Goal: Find contact information: Find contact information

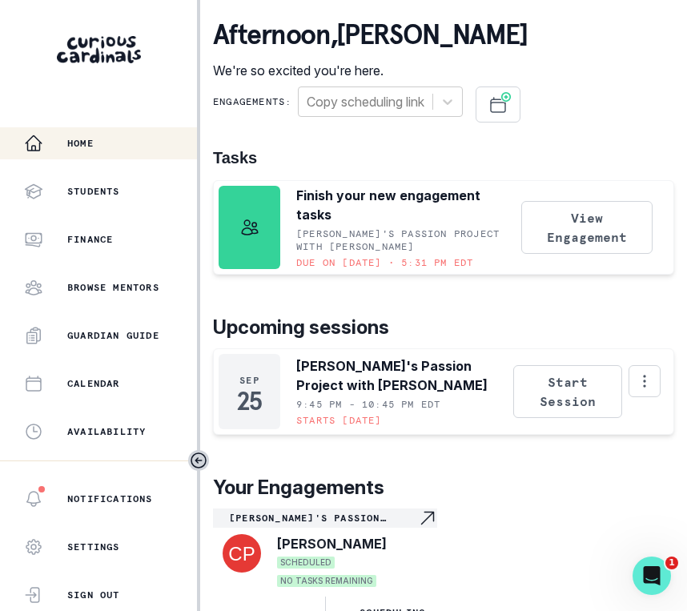
scroll to position [371, 0]
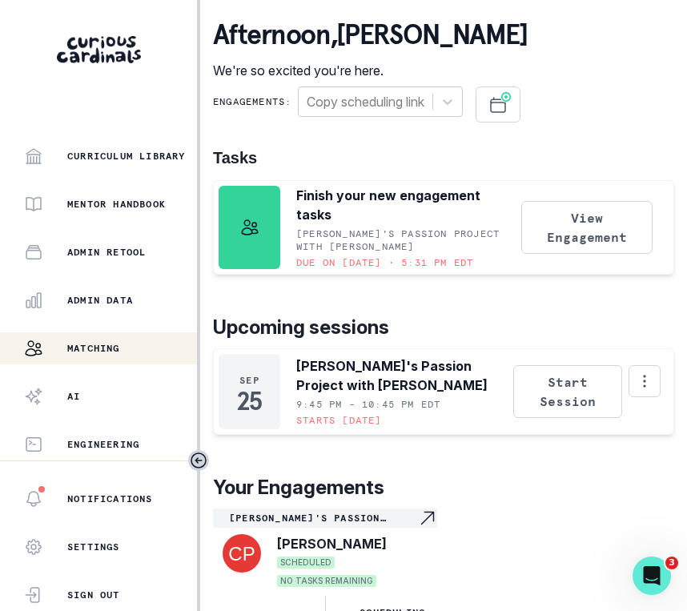
click at [95, 338] on div "Matching" at bounding box center [110, 347] width 173 height 19
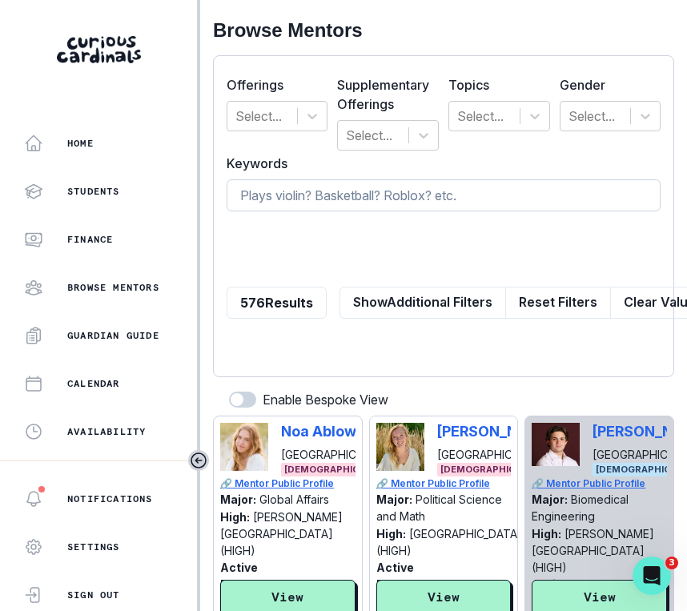
click at [250, 200] on input at bounding box center [443, 195] width 434 height 32
paste input "[PERSON_NAME]"
type input "[PERSON_NAME]"
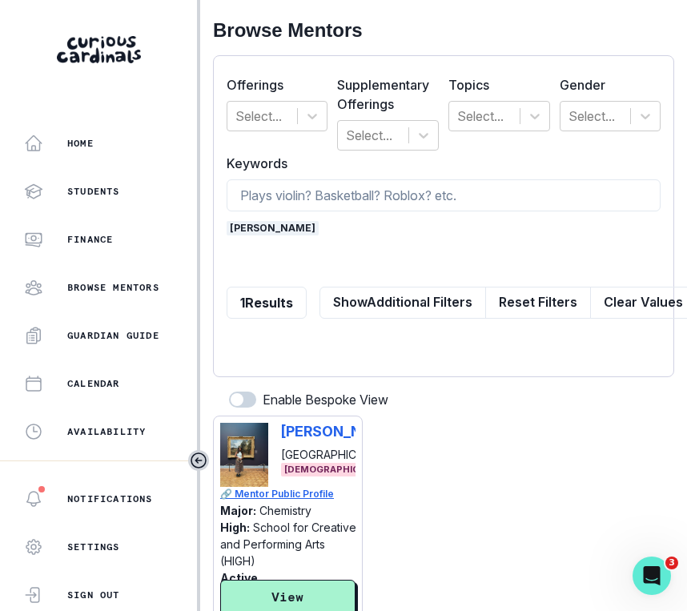
scroll to position [86, 0]
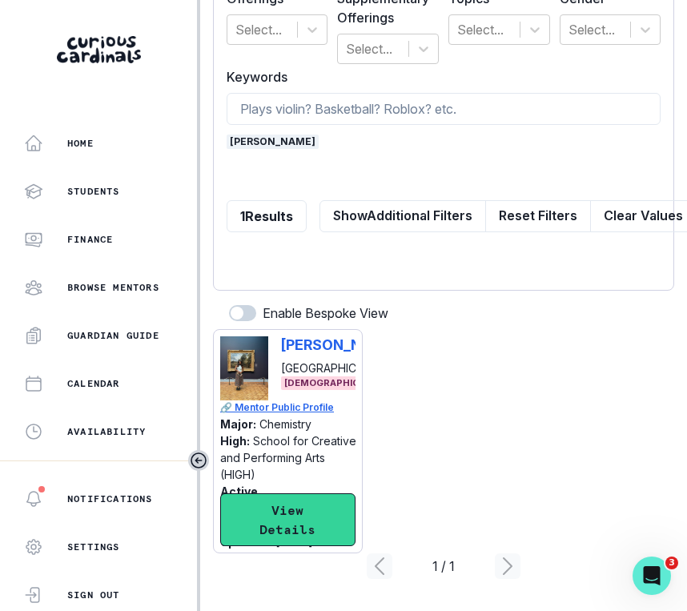
click at [293, 529] on button "View Details" at bounding box center [287, 519] width 135 height 53
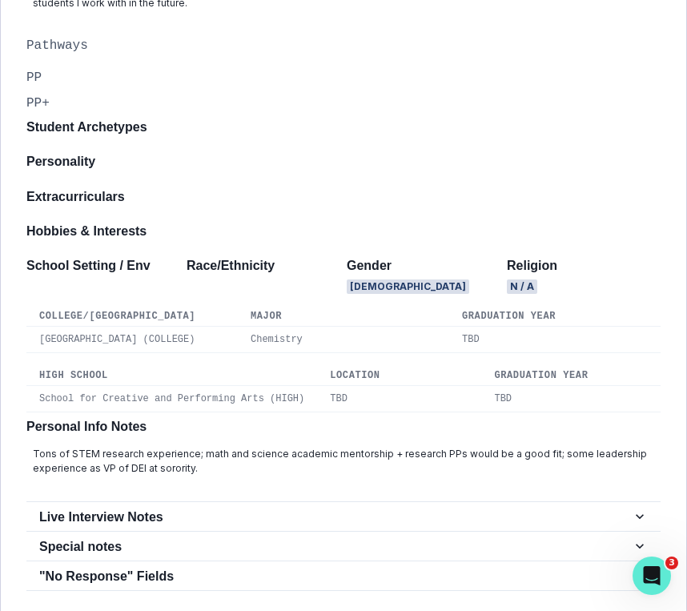
scroll to position [731, 0]
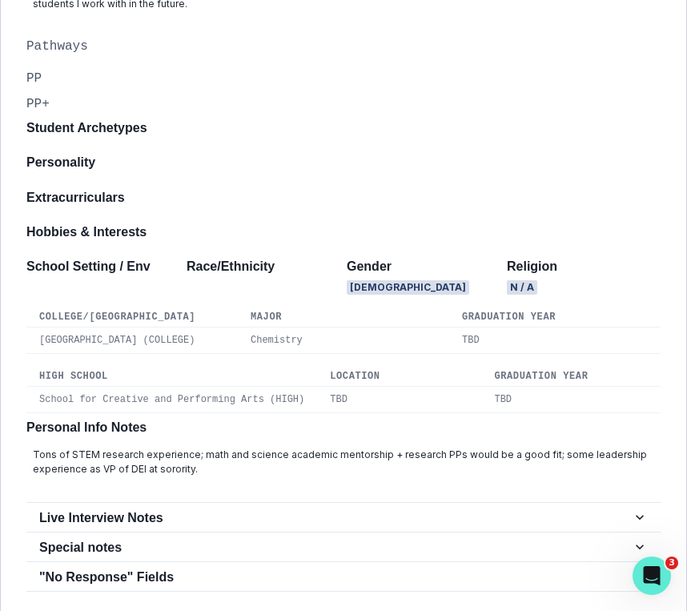
click at [203, 114] on div "PP+" at bounding box center [343, 103] width 634 height 19
click at [202, 148] on div "Student Archetypes" at bounding box center [343, 134] width 634 height 28
click at [191, 301] on div "School Setting / Env Race/Ethnicity Gender [DEMOGRAPHIC_DATA] Religion N / A" at bounding box center [343, 279] width 634 height 42
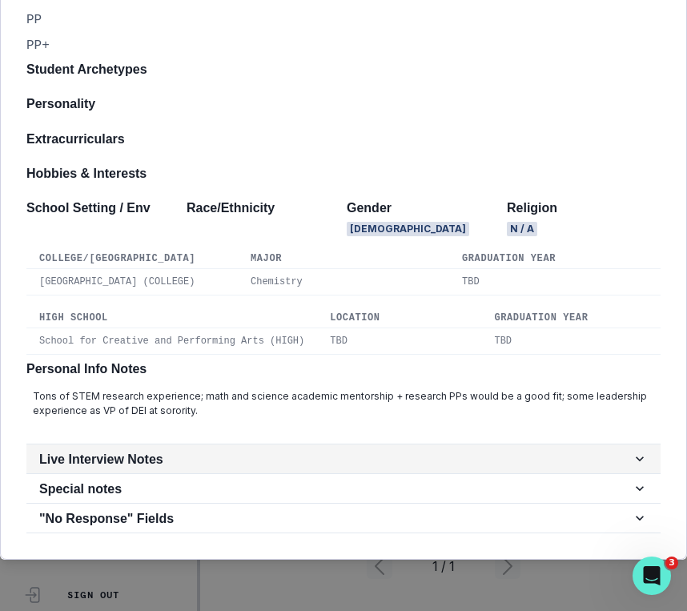
click at [185, 463] on h2 "Live Interview Notes" at bounding box center [335, 458] width 592 height 15
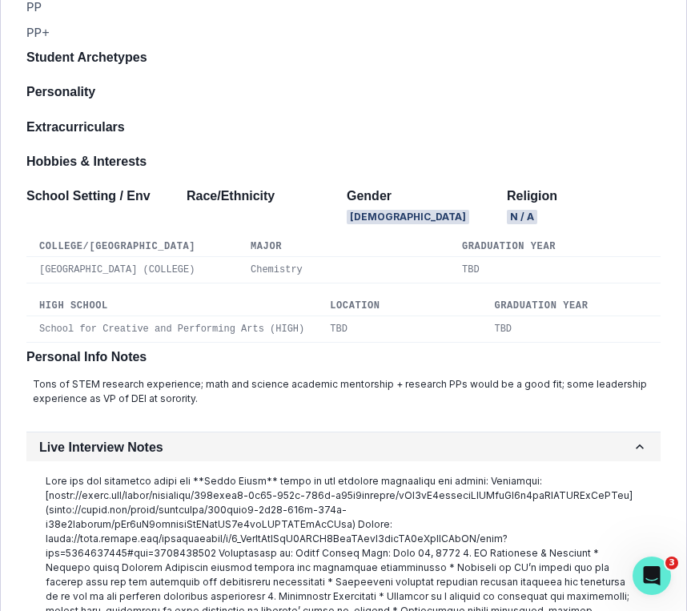
click at [185, 455] on h2 "Live Interview Notes" at bounding box center [335, 446] width 592 height 15
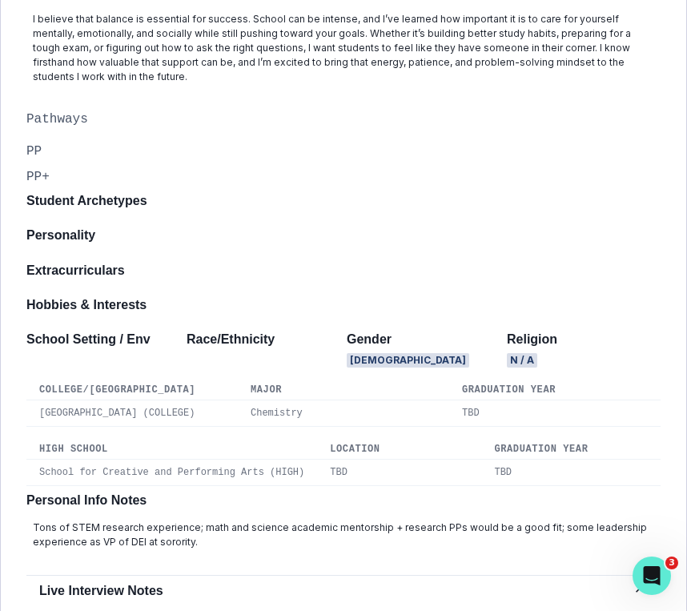
scroll to position [615, 0]
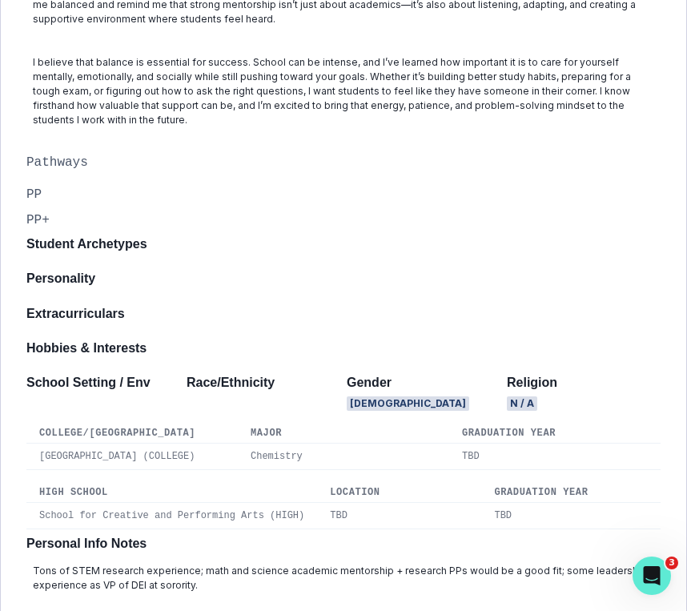
click at [196, 251] on h2 "Student Archetypes" at bounding box center [343, 243] width 634 height 15
click at [91, 250] on h2 "Student Archetypes" at bounding box center [343, 243] width 634 height 15
drag, startPoint x: 90, startPoint y: 250, endPoint x: 89, endPoint y: 234, distance: 16.9
click at [90, 250] on h2 "Student Archetypes" at bounding box center [343, 243] width 634 height 15
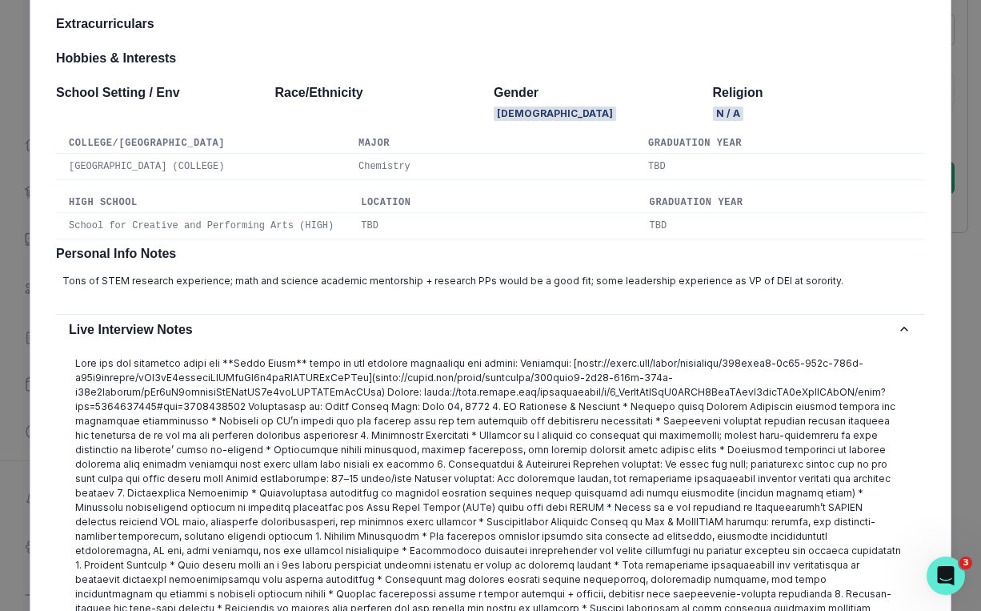
scroll to position [806, 0]
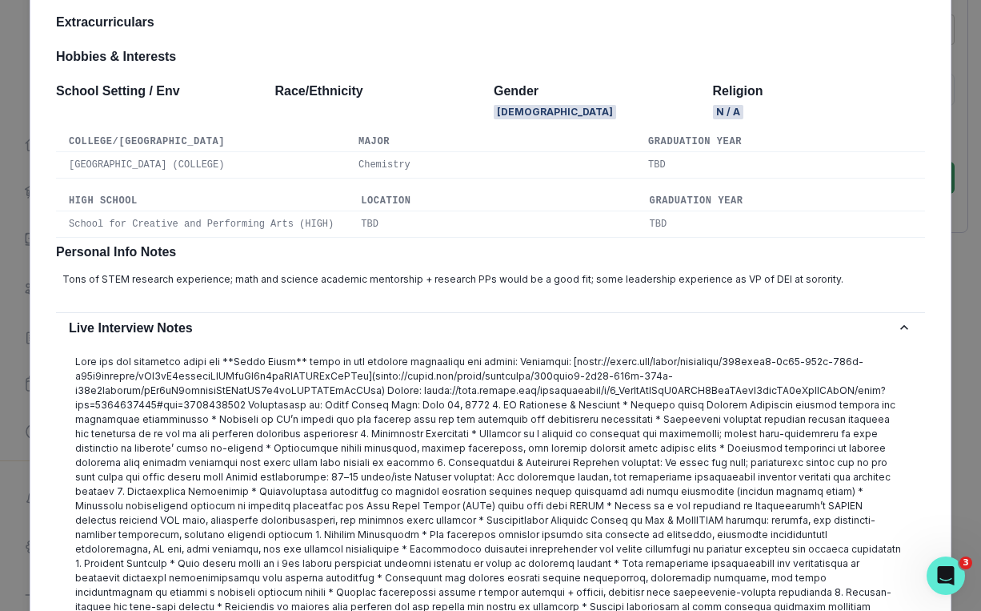
click at [417, 177] on table "College/University Major Graduation Year [GEOGRAPHIC_DATA] (COLLEGE) Chemistry …" at bounding box center [490, 155] width 869 height 46
click at [419, 178] on td "Chemistry" at bounding box center [491, 165] width 290 height 26
click at [426, 238] on td "TBD" at bounding box center [492, 224] width 288 height 26
click at [421, 286] on p "Tons of STEM research experience; math and science academic mentorship + resear…" at bounding box center [490, 279] width 856 height 14
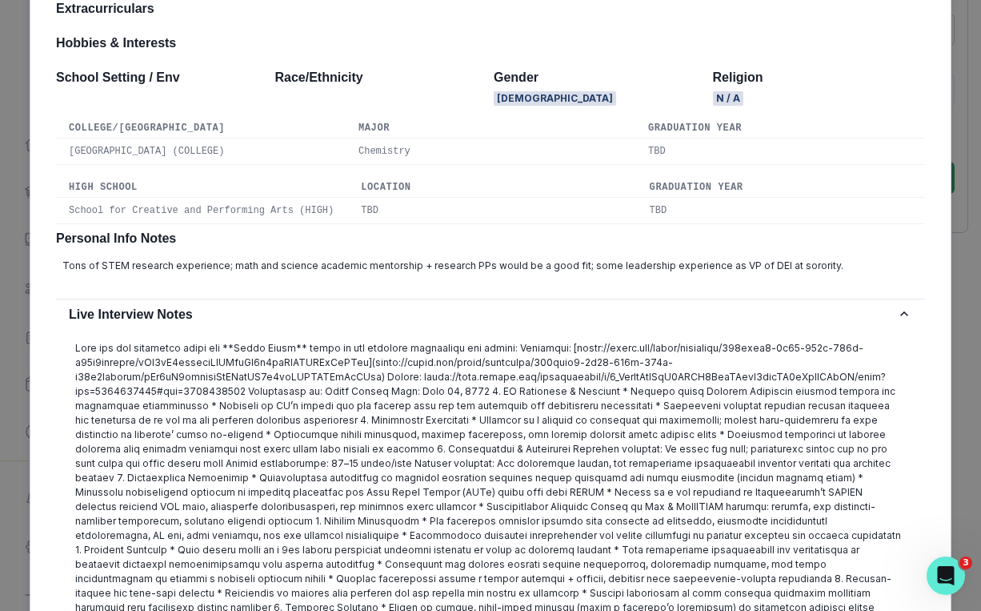
click at [368, 273] on p "Tons of STEM research experience; math and science academic mentorship + resear…" at bounding box center [490, 265] width 856 height 14
click at [369, 273] on p "Tons of STEM research experience; math and science academic mentorship + resear…" at bounding box center [490, 265] width 856 height 14
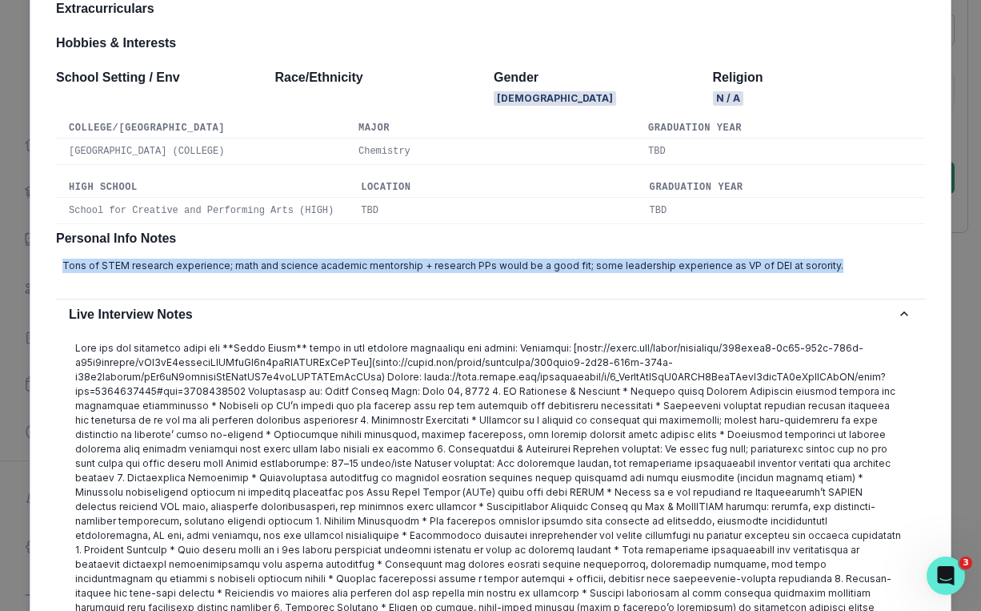
click at [369, 273] on p "Tons of STEM research experience; math and science academic mentorship + resear…" at bounding box center [490, 265] width 856 height 14
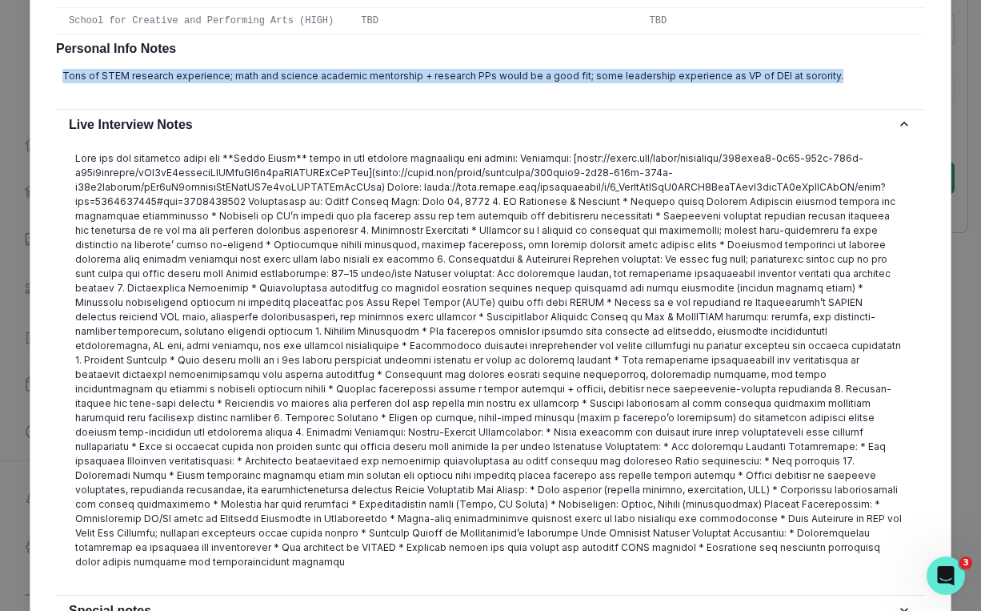
scroll to position [1128, 0]
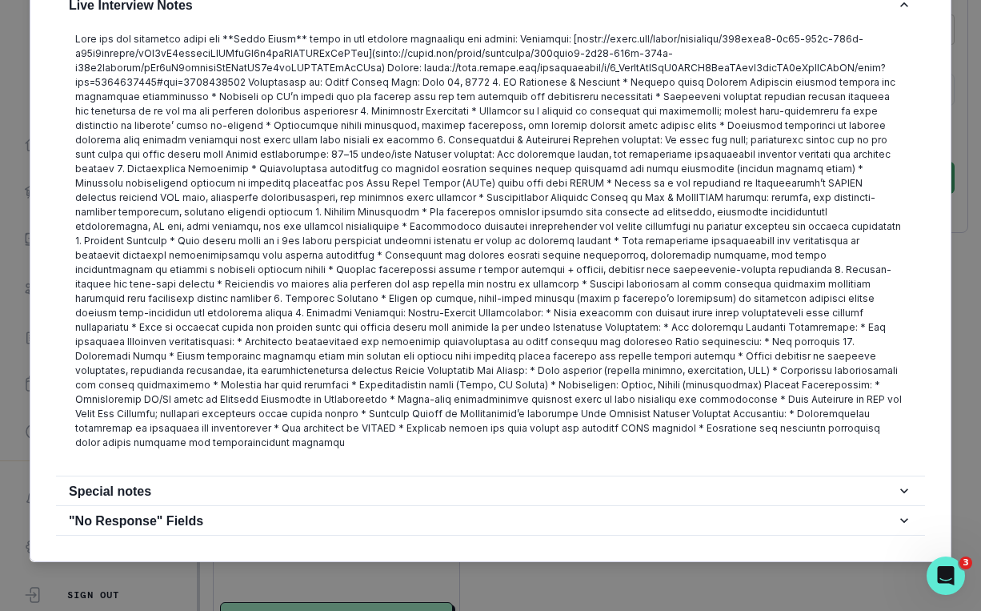
click at [300, 505] on div ""No Response" Fields Mentor missing responses for the following fields: Lower S…" at bounding box center [490, 520] width 869 height 30
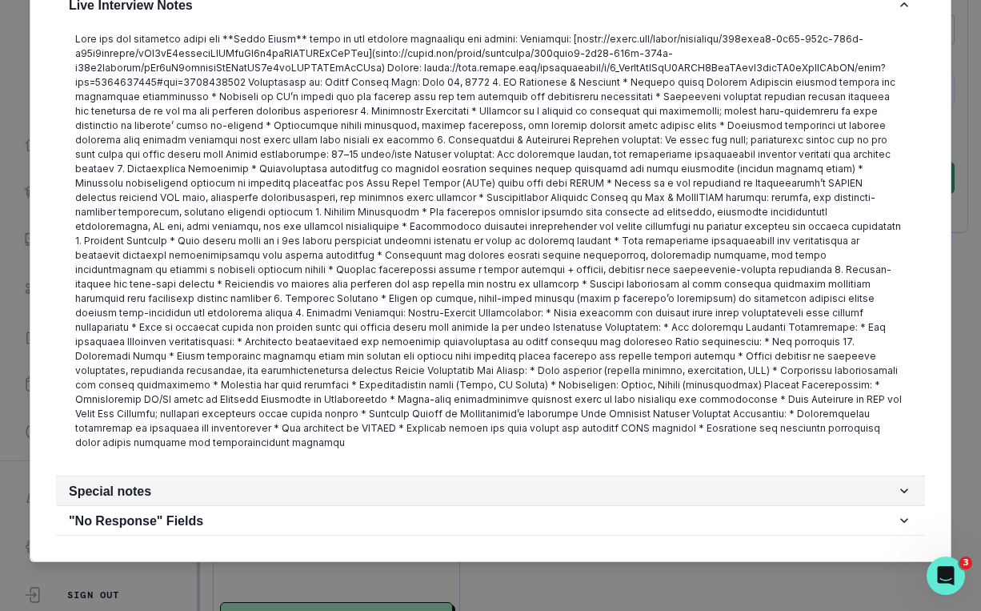
click at [292, 491] on h2 "Special notes" at bounding box center [482, 490] width 827 height 15
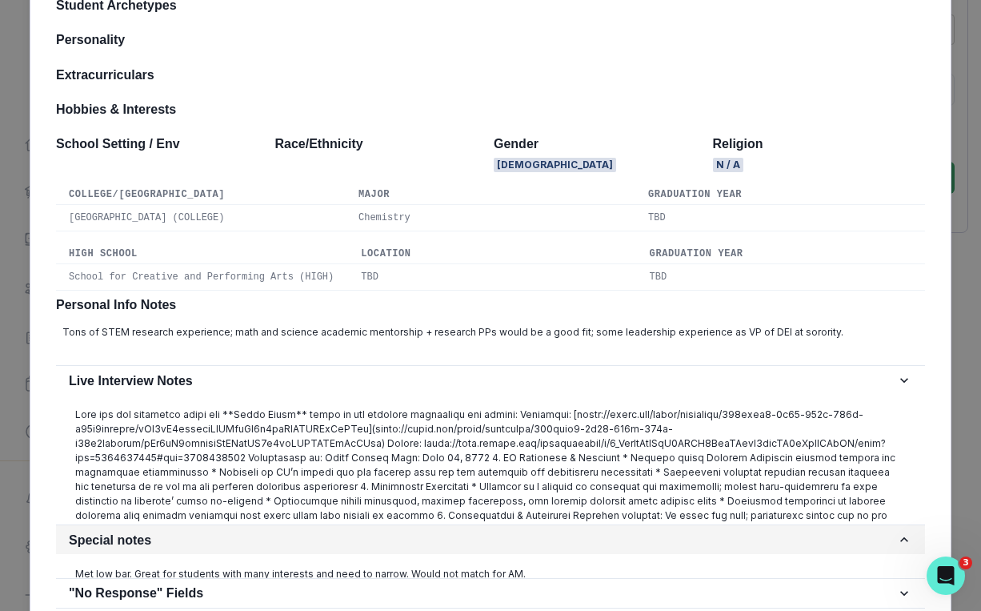
scroll to position [754, 0]
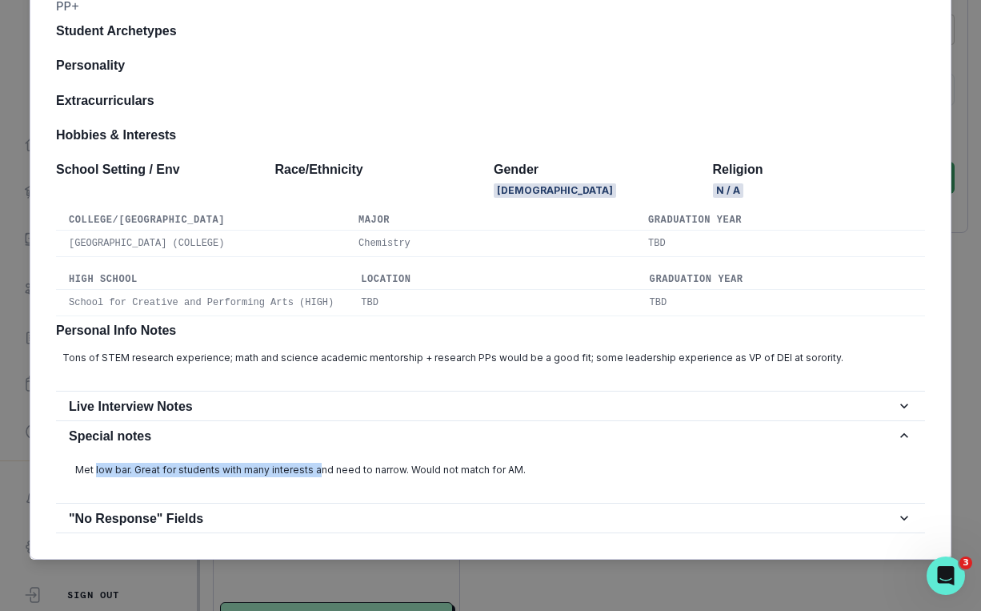
drag, startPoint x: 95, startPoint y: 471, endPoint x: 313, endPoint y: 475, distance: 217.7
click at [313, 475] on p "Met low bar. Great for students with many interests and need to narrow. Would n…" at bounding box center [490, 470] width 831 height 14
click at [314, 475] on p "Met low bar. Great for students with many interests and need to narrow. Would n…" at bounding box center [490, 470] width 831 height 14
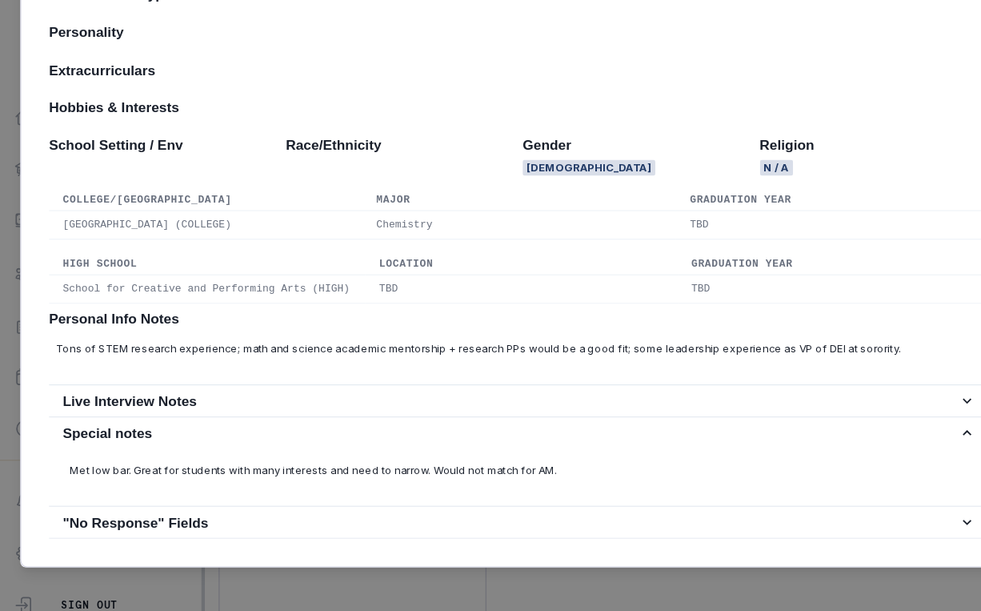
click at [134, 475] on p "Met low bar. Great for students with many interests and need to narrow. Would n…" at bounding box center [490, 470] width 831 height 14
drag, startPoint x: 135, startPoint y: 470, endPoint x: 402, endPoint y: 463, distance: 267.3
click at [405, 464] on p "Met low bar. Great for students with many interests and need to narrow. Would n…" at bounding box center [490, 470] width 831 height 14
click at [402, 463] on p "Met low bar. Great for students with many interests and need to narrow. Would n…" at bounding box center [490, 470] width 831 height 14
drag, startPoint x: 406, startPoint y: 463, endPoint x: 528, endPoint y: 466, distance: 121.7
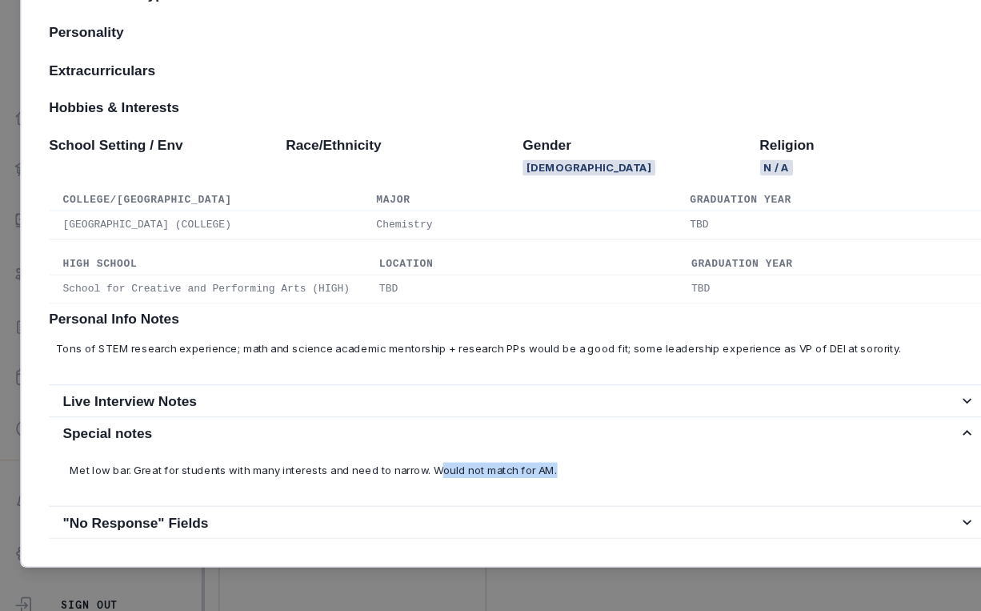
click at [528, 466] on p "Met low bar. Great for students with many interests and need to narrow. Would n…" at bounding box center [490, 470] width 831 height 14
click at [533, 467] on p "Met low bar. Great for students with many interests and need to narrow. Would n…" at bounding box center [490, 470] width 831 height 14
click at [463, 483] on div "Met low bar. Great for students with many interests and need to narrow. Would n…" at bounding box center [490, 476] width 869 height 53
click at [464, 475] on p "Met low bar. Great for students with many interests and need to narrow. Would n…" at bounding box center [490, 470] width 831 height 14
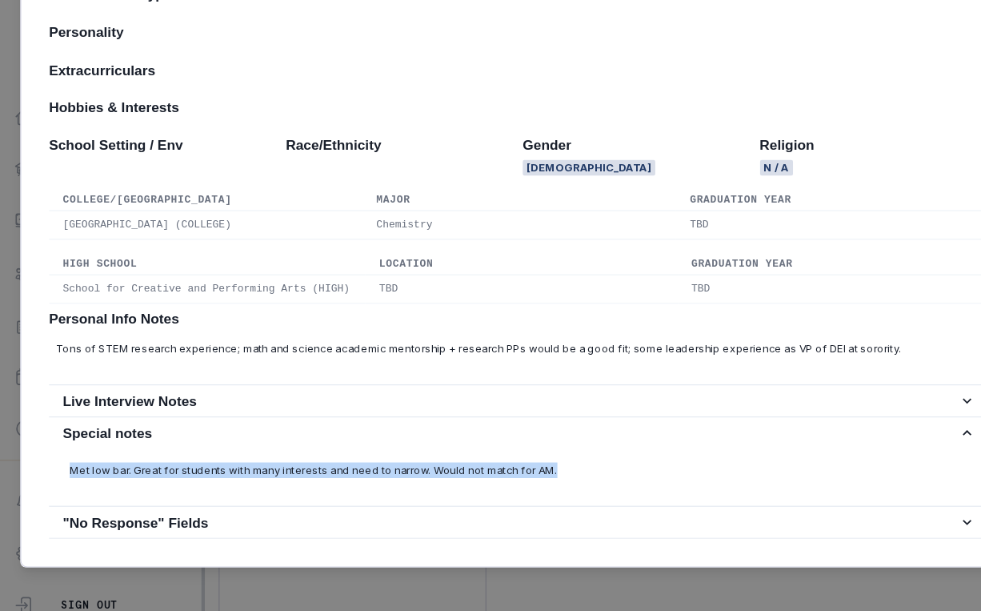
click at [464, 475] on p "Met low bar. Great for students with many interests and need to narrow. Would n…" at bounding box center [490, 470] width 831 height 14
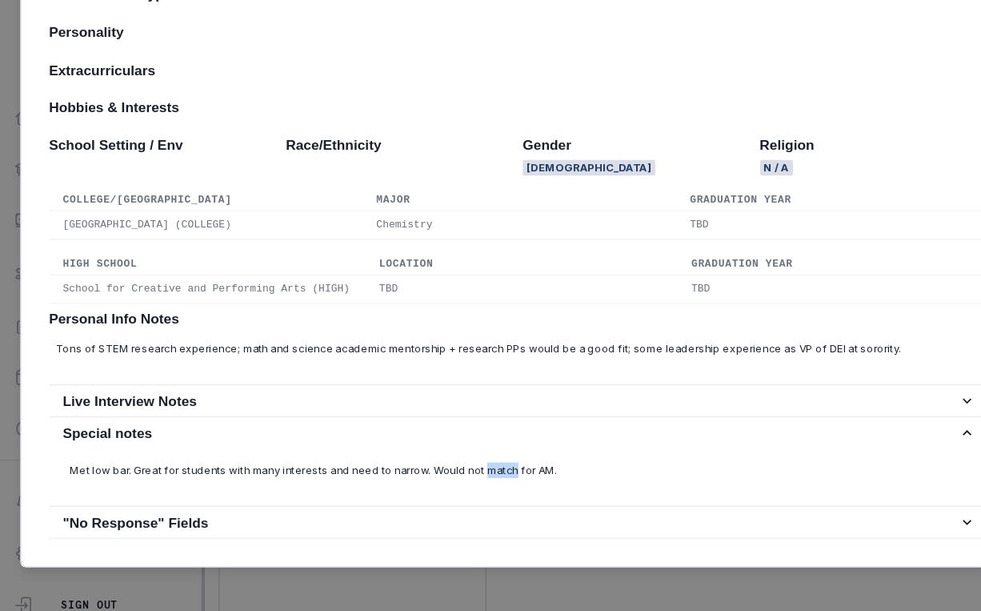
click at [464, 475] on p "Met low bar. Great for students with many interests and need to narrow. Would n…" at bounding box center [490, 470] width 831 height 14
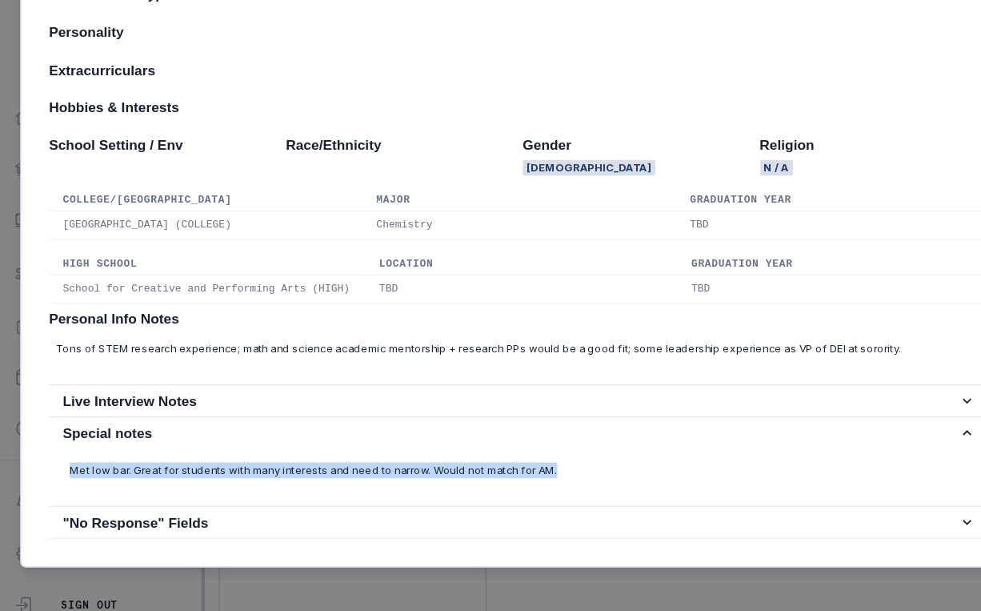
click at [464, 475] on p "Met low bar. Great for students with many interests and need to narrow. Would n…" at bounding box center [490, 470] width 831 height 14
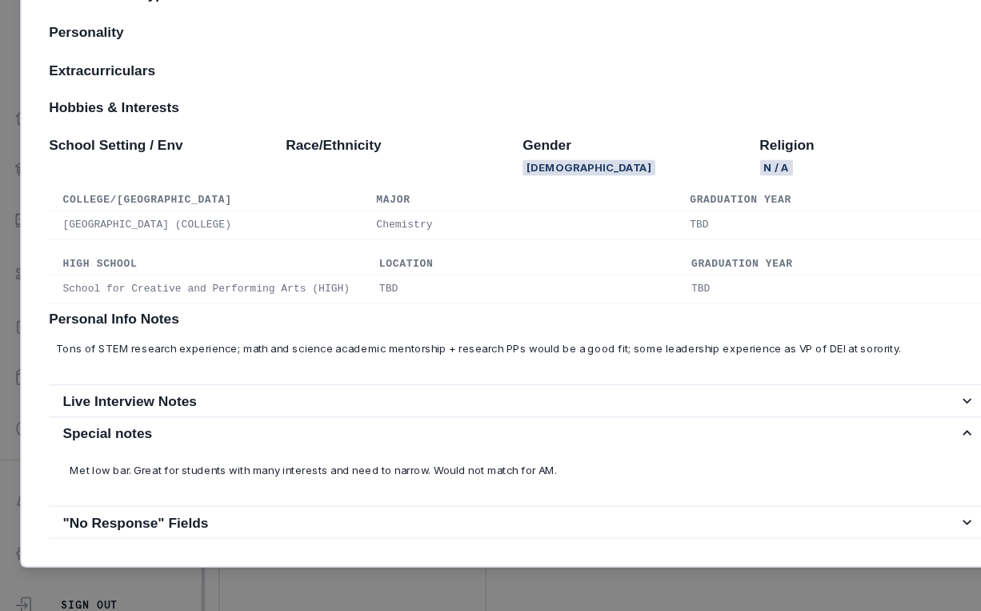
click at [382, 463] on p "Met low bar. Great for students with many interests and need to narrow. Would n…" at bounding box center [490, 470] width 831 height 14
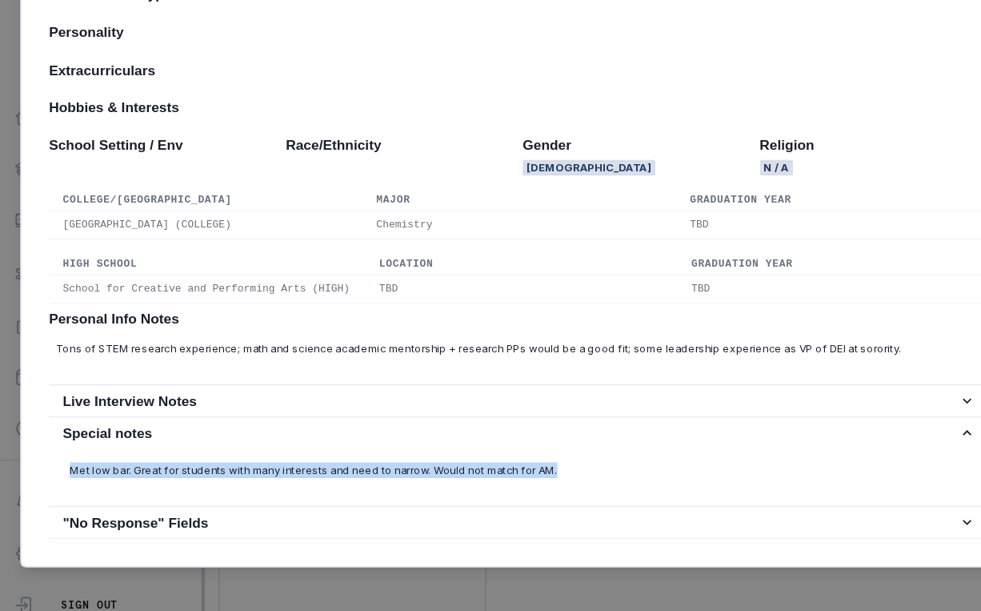
click at [382, 463] on p "Met low bar. Great for students with many interests and need to narrow. Would n…" at bounding box center [490, 470] width 831 height 14
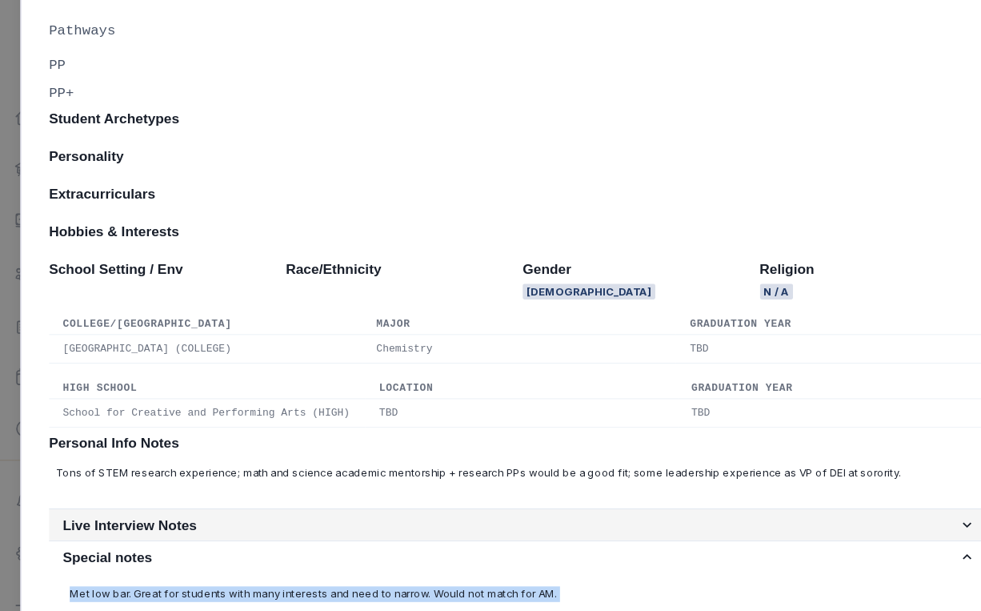
scroll to position [616, 0]
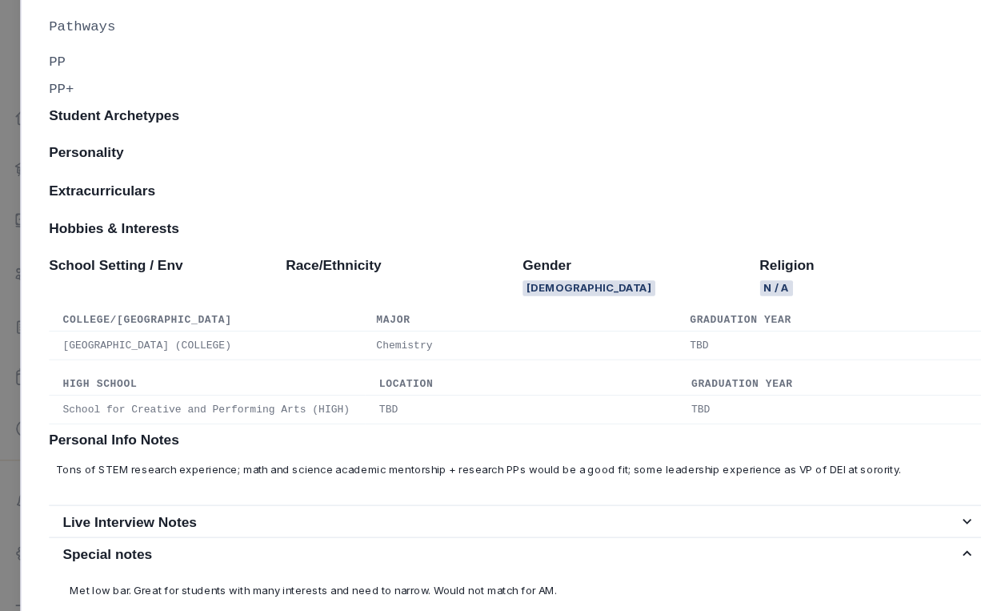
click at [163, 184] on h2 "Personality" at bounding box center [490, 176] width 869 height 15
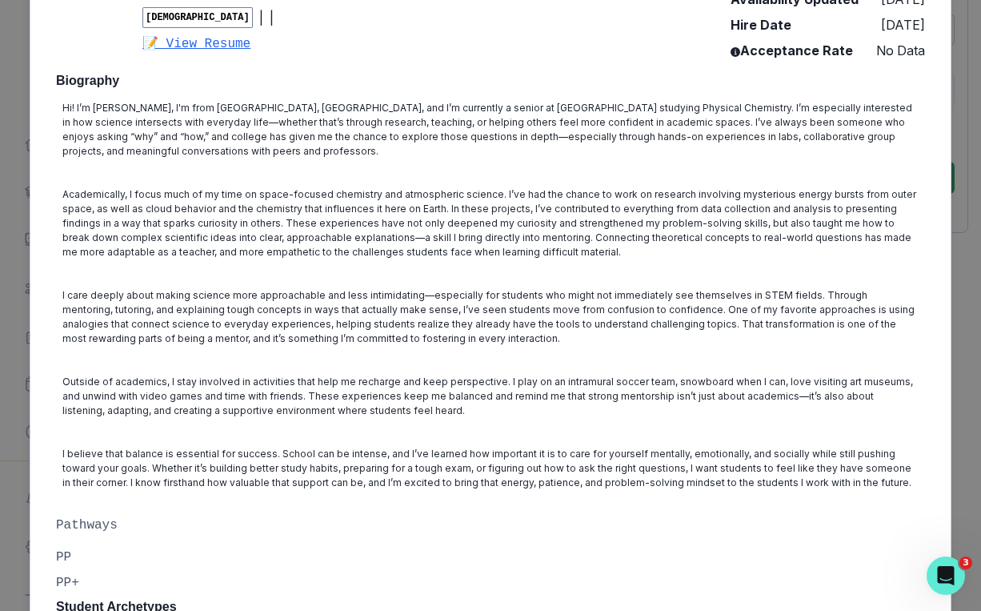
scroll to position [0, 0]
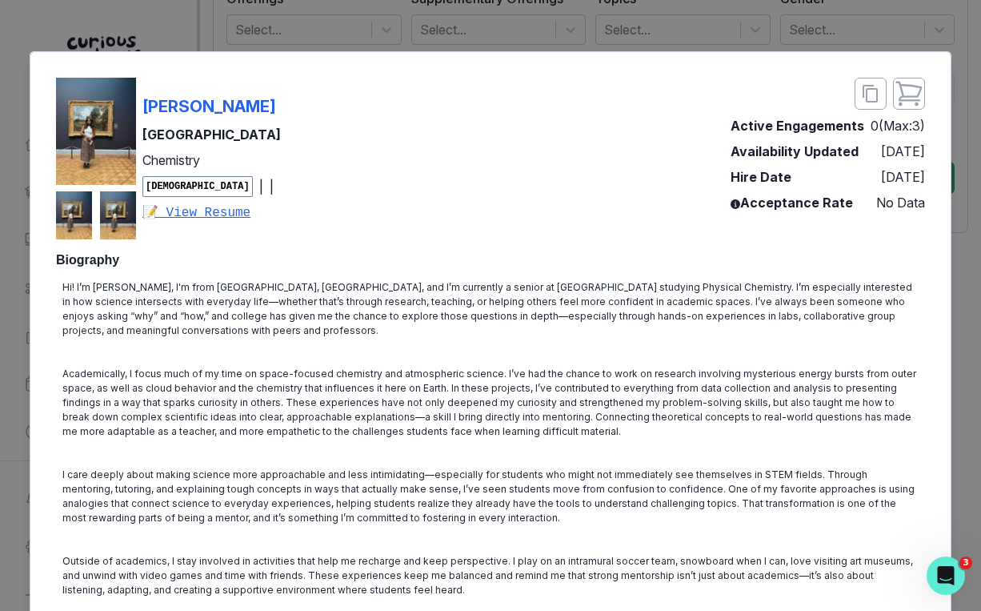
click at [686, 242] on div "[PERSON_NAME] [GEOGRAPHIC_DATA] Chemistry [DEMOGRAPHIC_DATA] | | 📝 View Resume …" at bounding box center [490, 305] width 981 height 611
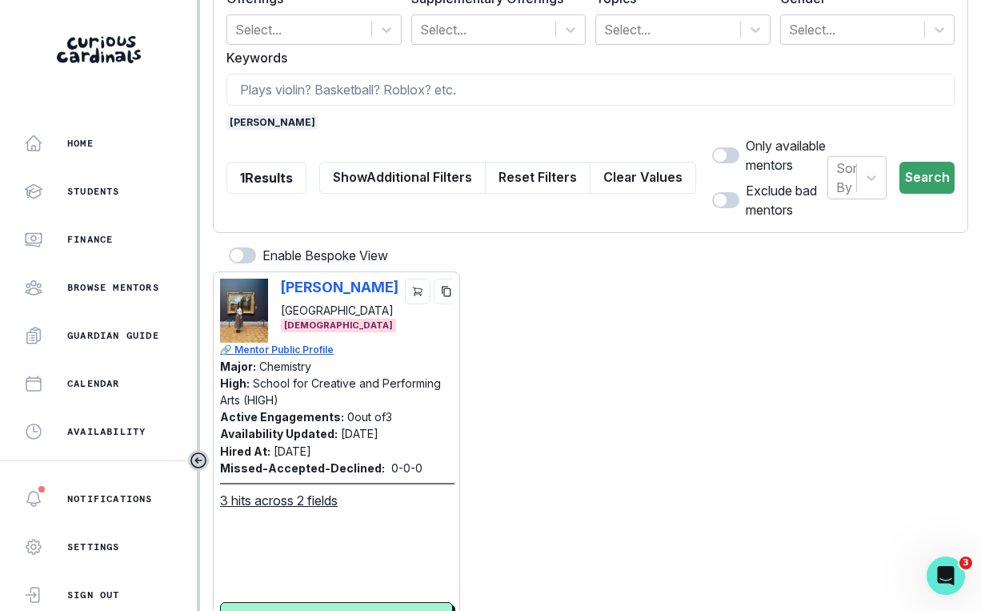
scroll to position [111, 0]
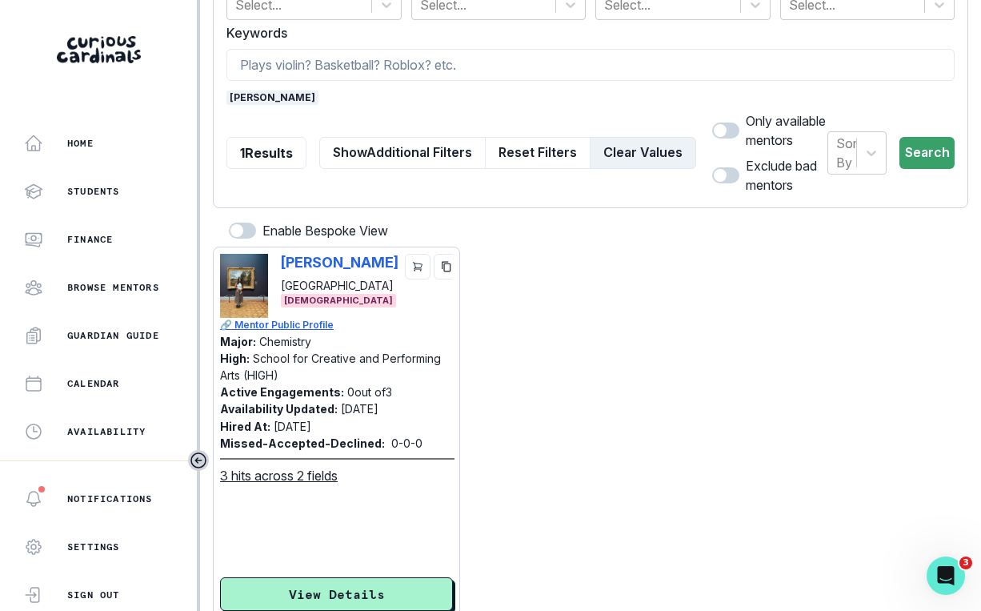
click at [635, 160] on button "Clear Values" at bounding box center [643, 153] width 106 height 32
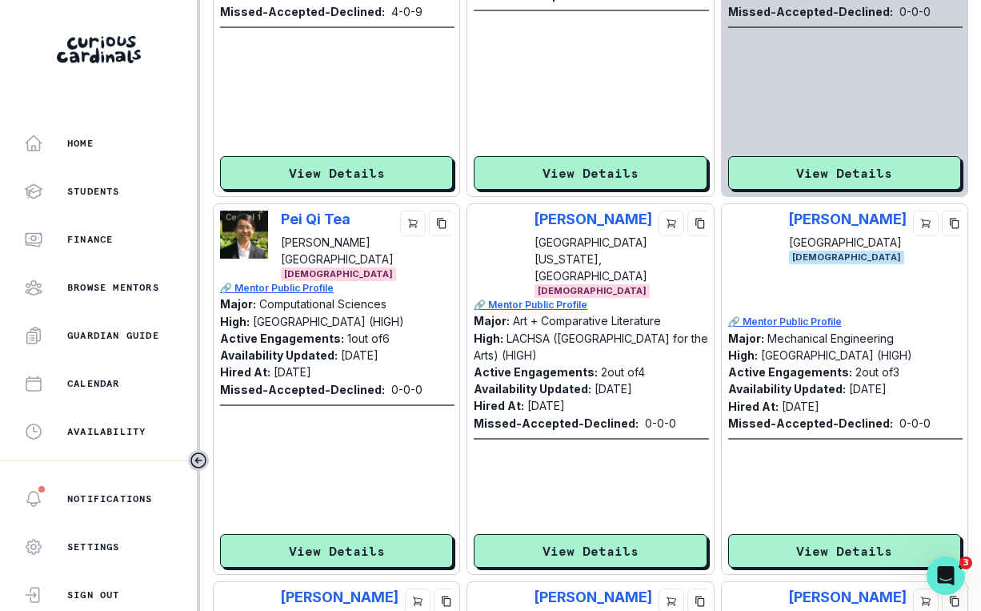
scroll to position [829, 0]
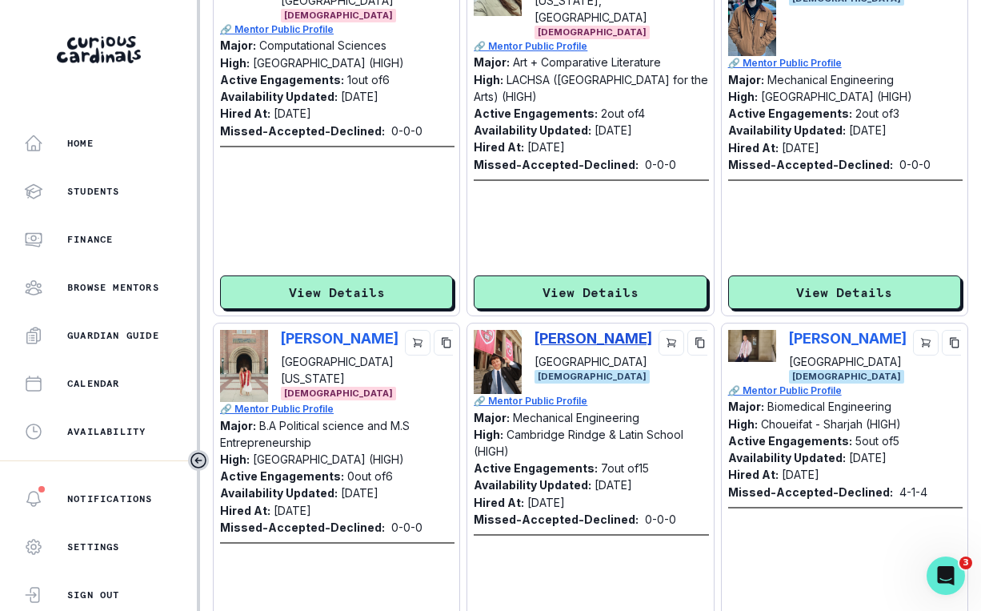
click at [571, 330] on p "[PERSON_NAME]" at bounding box center [594, 338] width 118 height 17
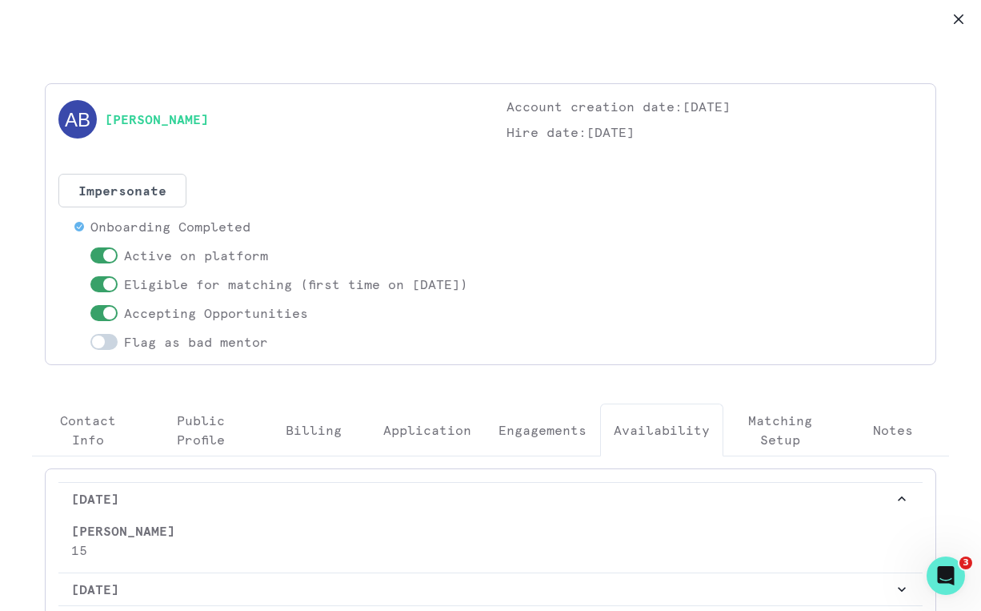
click at [629, 456] on button "Availability" at bounding box center [661, 429] width 123 height 53
click at [541, 456] on button "Engagements" at bounding box center [542, 429] width 115 height 53
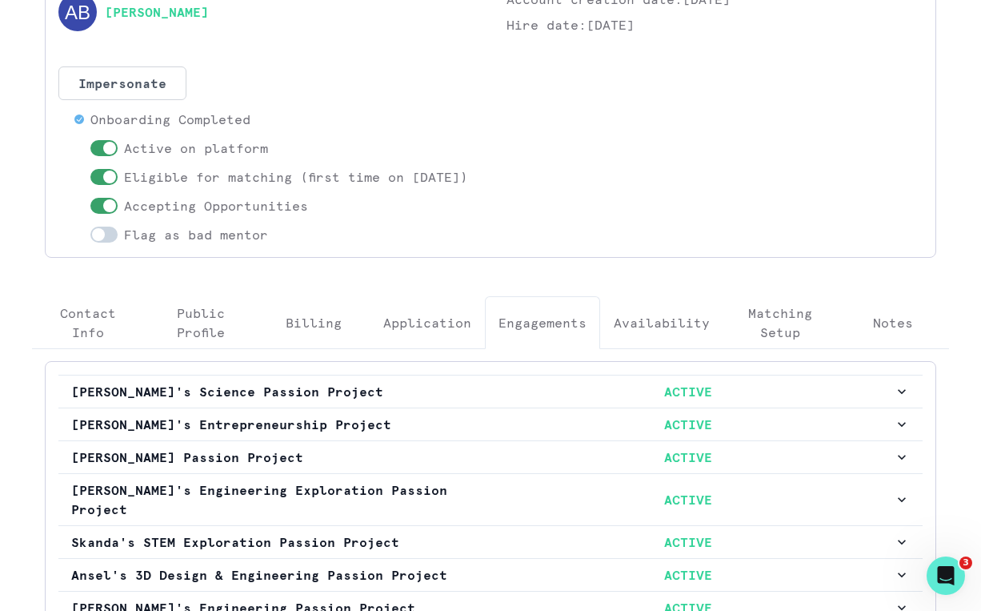
scroll to position [0, 0]
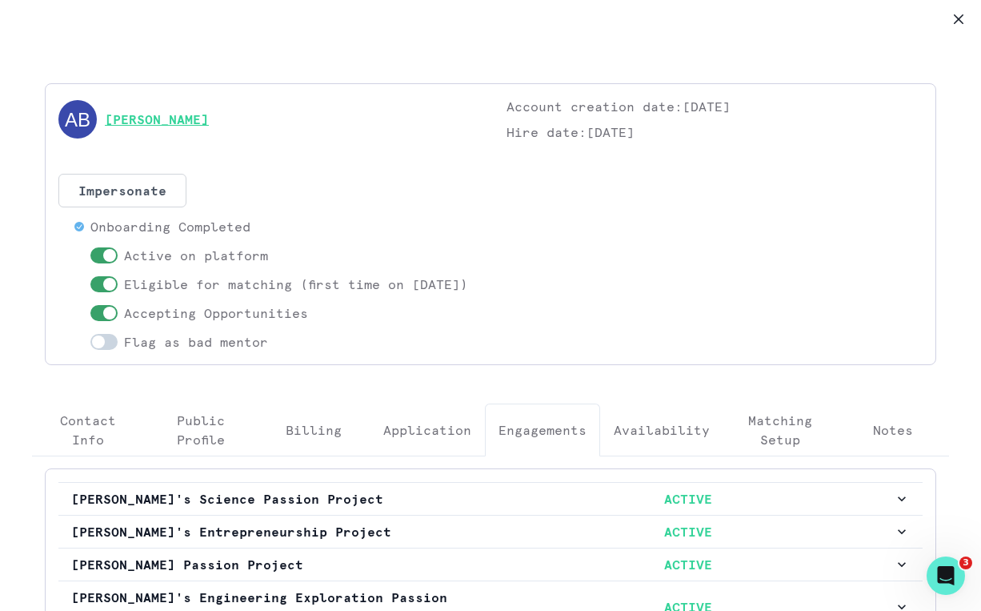
click at [183, 120] on link "[PERSON_NAME]" at bounding box center [157, 119] width 104 height 19
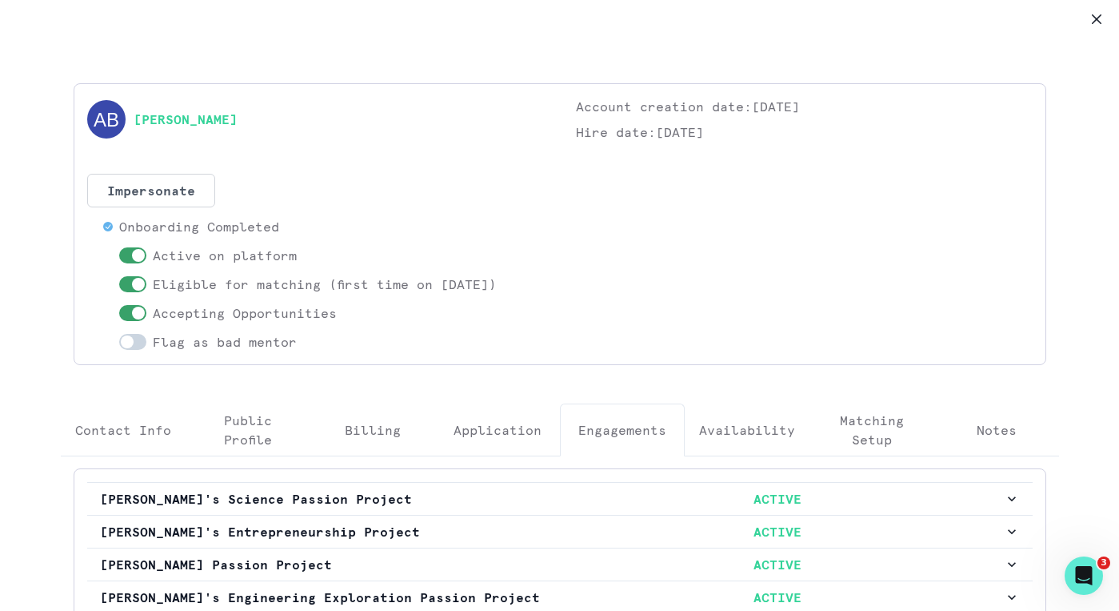
click at [684, 133] on p "Hire date: [DATE]" at bounding box center [804, 131] width 457 height 19
click at [686, 16] on icon "Close" at bounding box center [1097, 19] width 10 height 10
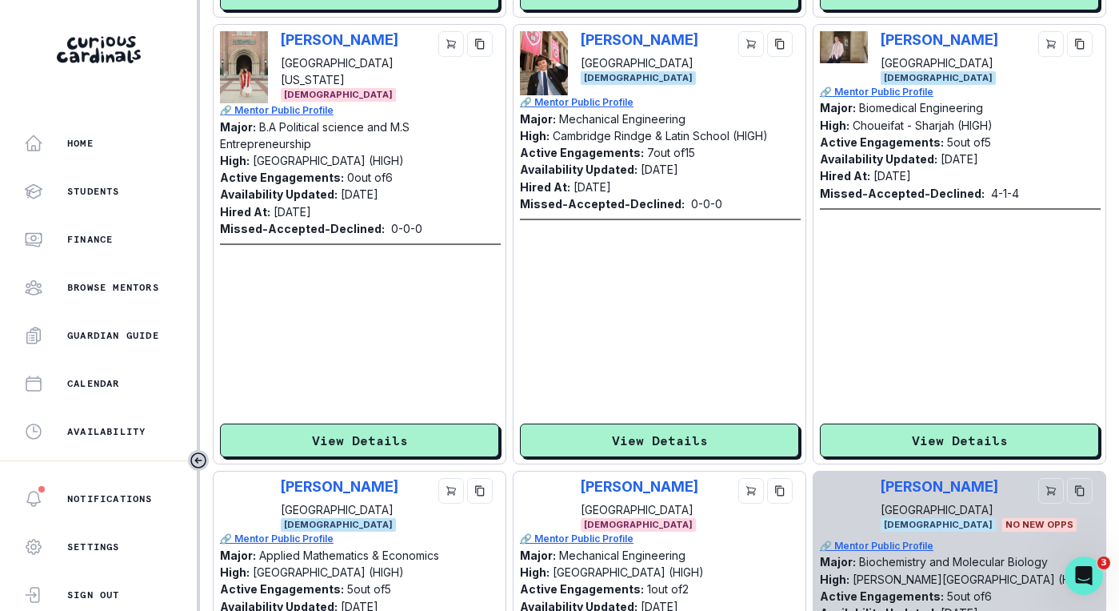
scroll to position [1187, 0]
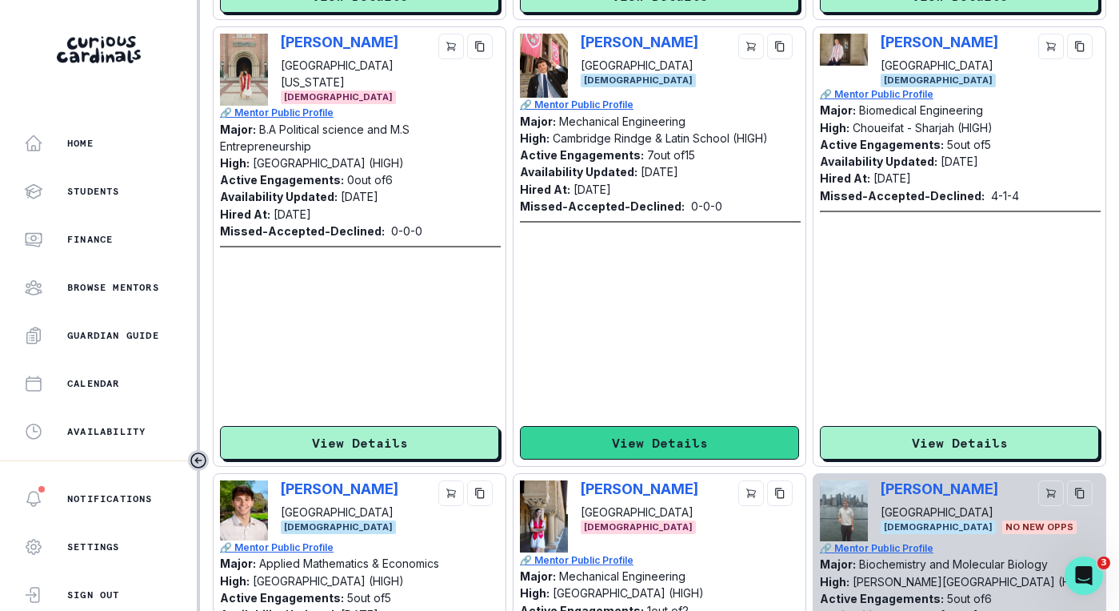
click at [620, 443] on button "View Details" at bounding box center [659, 443] width 279 height 34
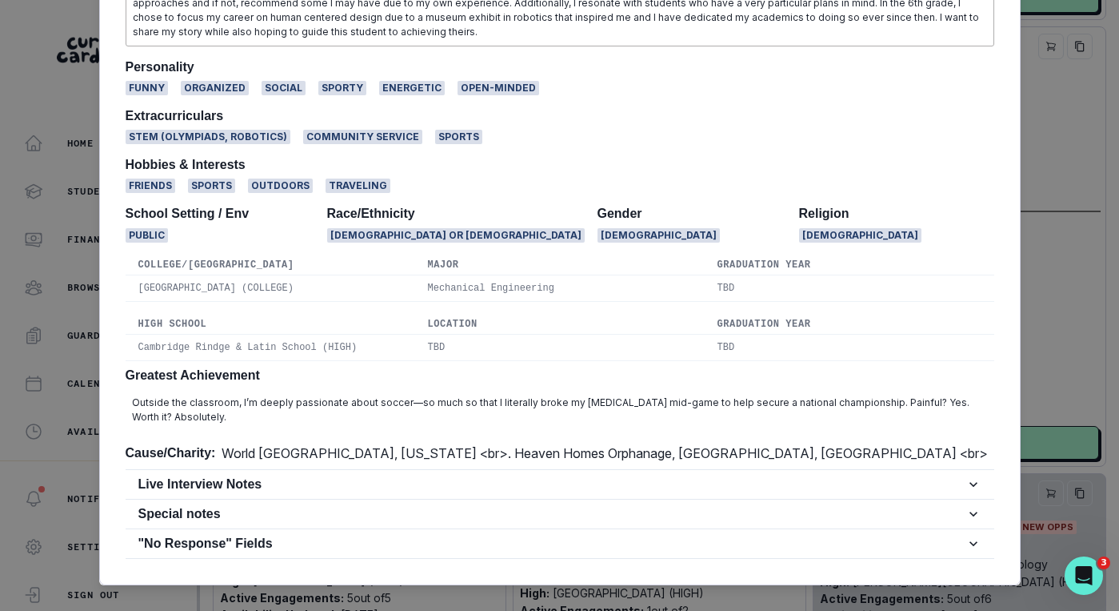
scroll to position [1572, 0]
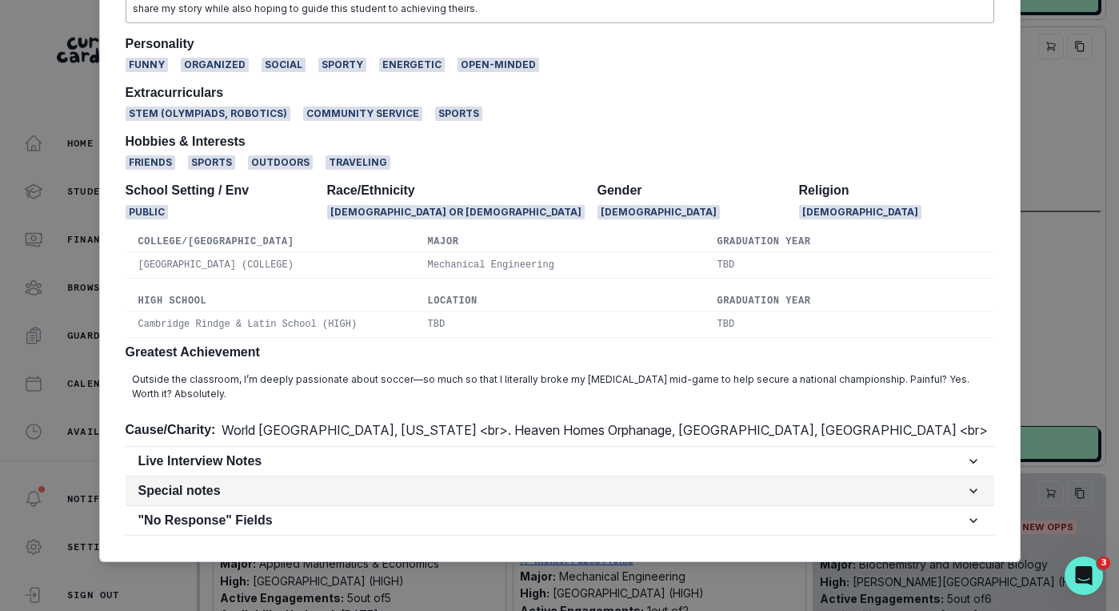
click at [432, 489] on h2 "Special notes" at bounding box center [551, 490] width 827 height 15
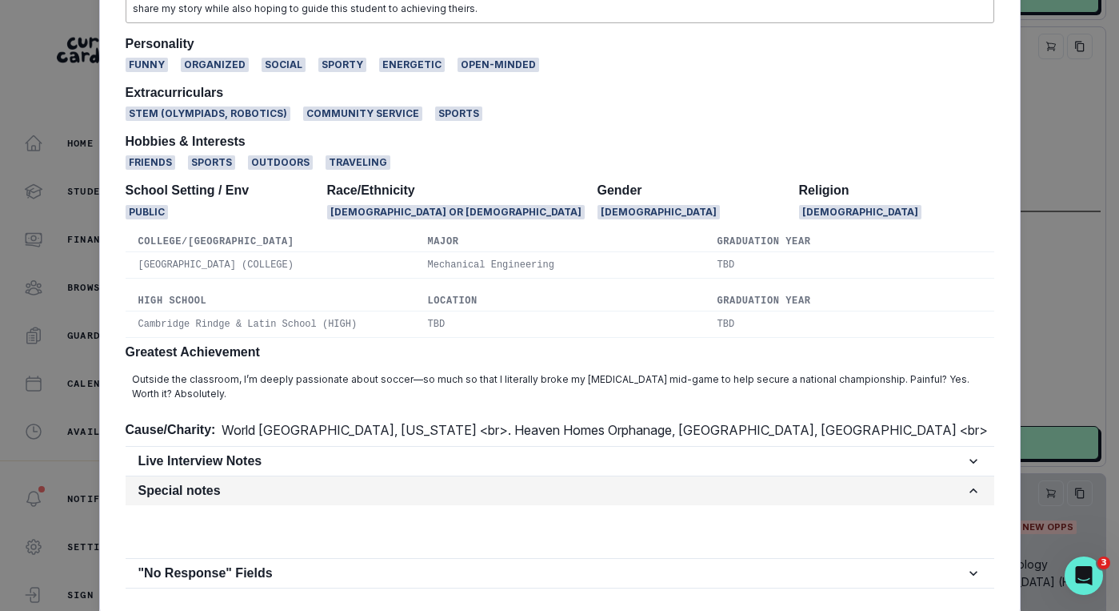
scroll to position [1593, 0]
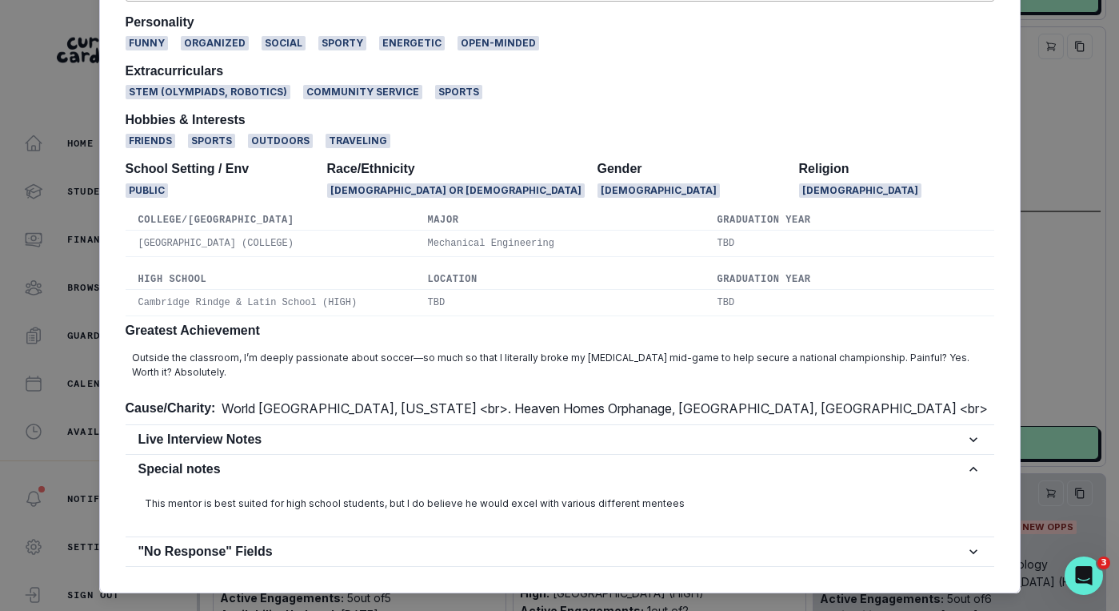
click at [373, 501] on p "This mentor is best suited for high school students, but I do believe he would …" at bounding box center [560, 503] width 831 height 14
click at [374, 501] on p "This mentor is best suited for high school students, but I do believe he would …" at bounding box center [560, 503] width 831 height 14
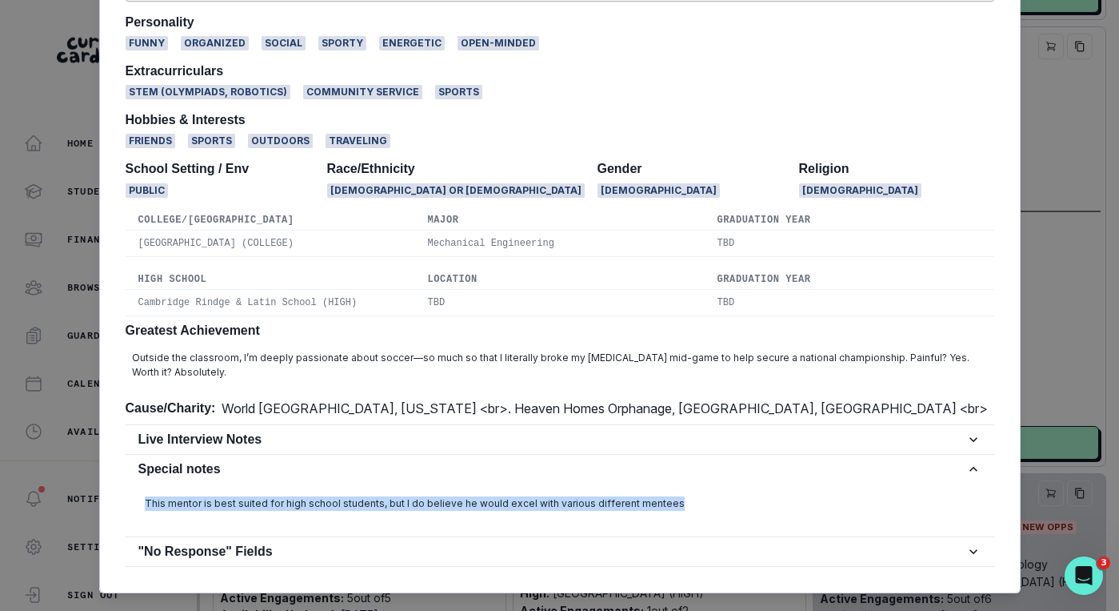
click at [374, 501] on p "This mentor is best suited for high school students, but I do believe he would …" at bounding box center [560, 503] width 831 height 14
click at [402, 444] on h2 "Live Interview Notes" at bounding box center [551, 438] width 827 height 15
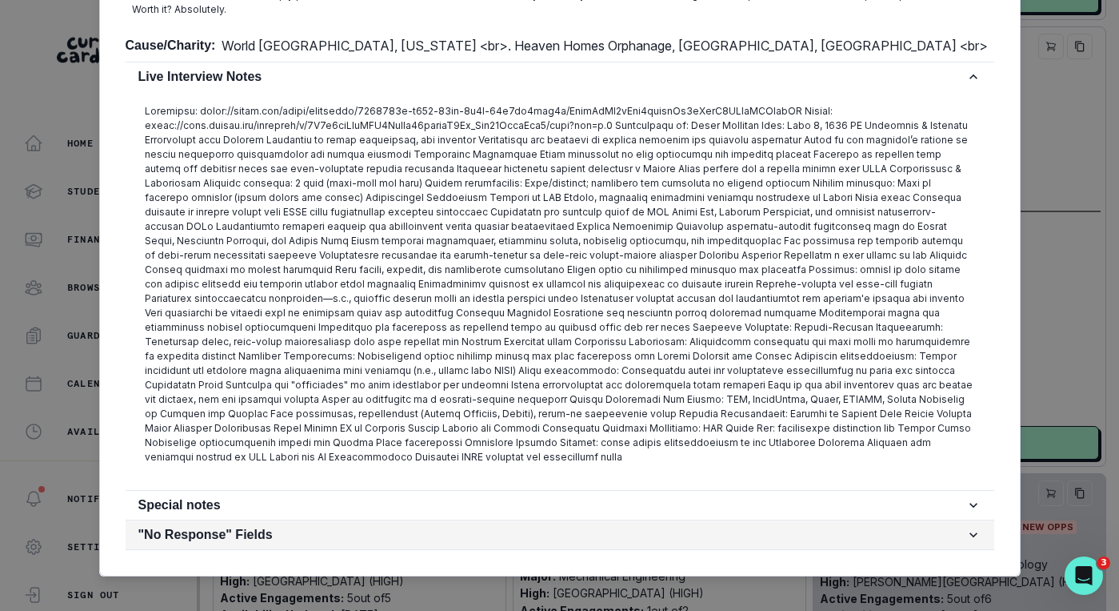
click at [378, 527] on h2 ""No Response" Fields" at bounding box center [551, 534] width 827 height 15
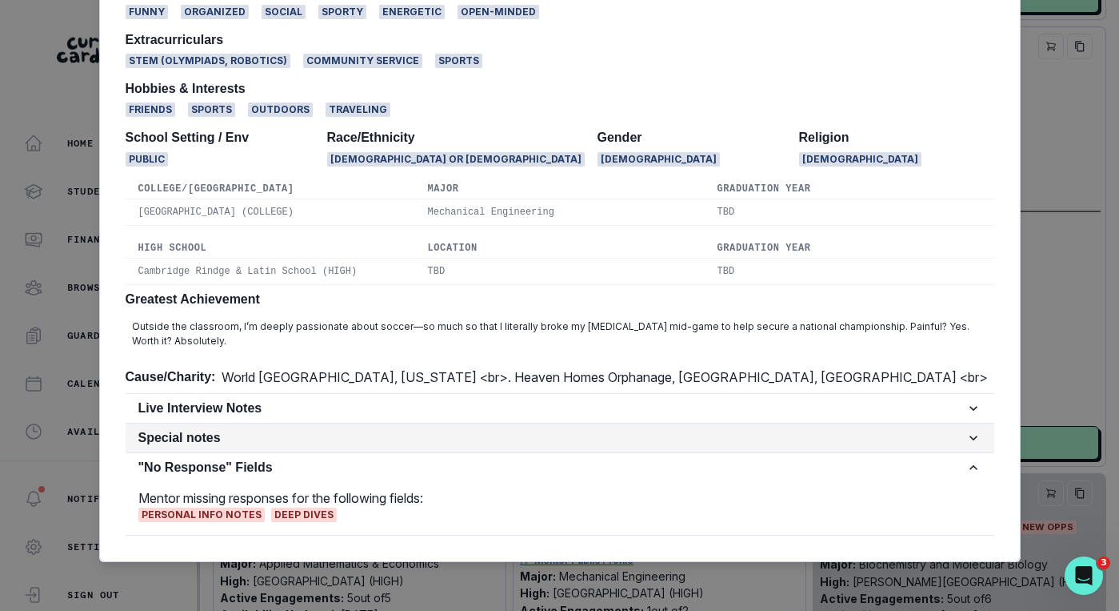
click at [362, 448] on button "Special notes" at bounding box center [560, 437] width 869 height 29
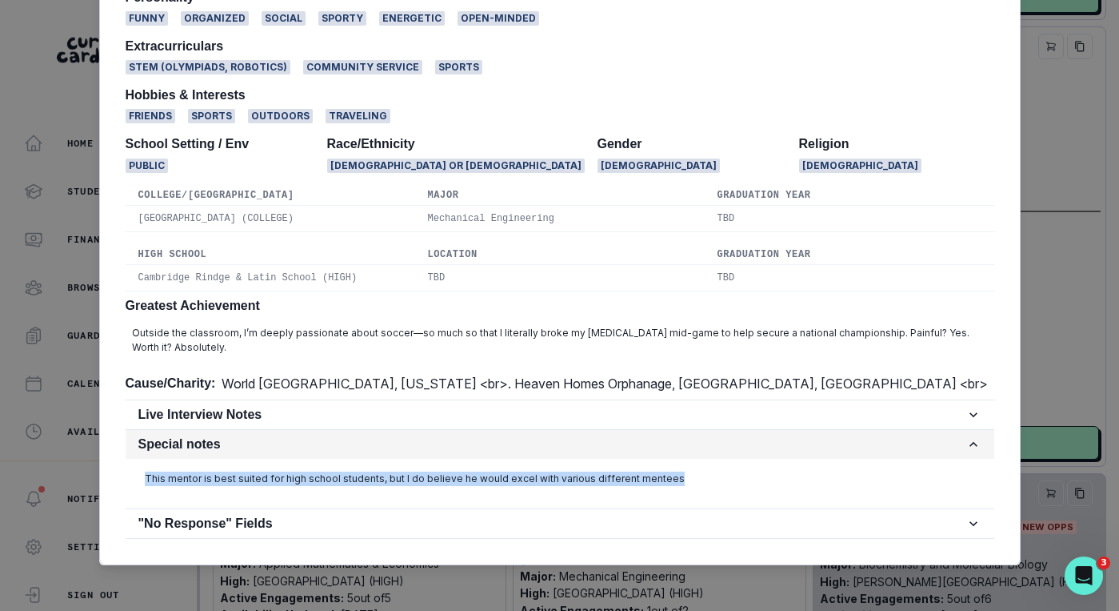
scroll to position [1624, 0]
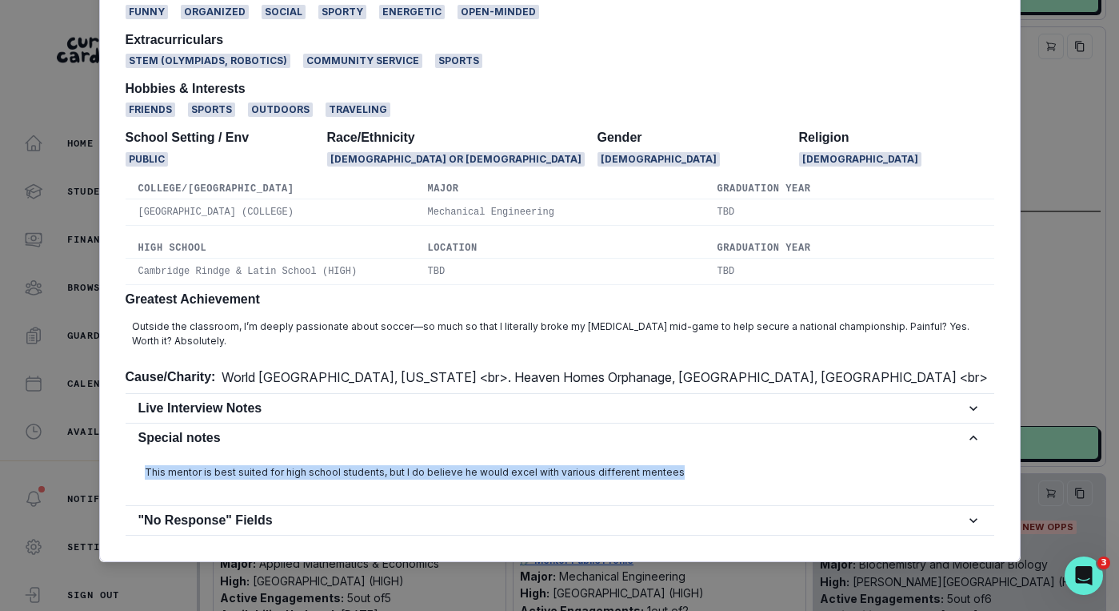
click at [342, 475] on p "This mentor is best suited for high school students, but I do believe he would …" at bounding box center [560, 472] width 831 height 14
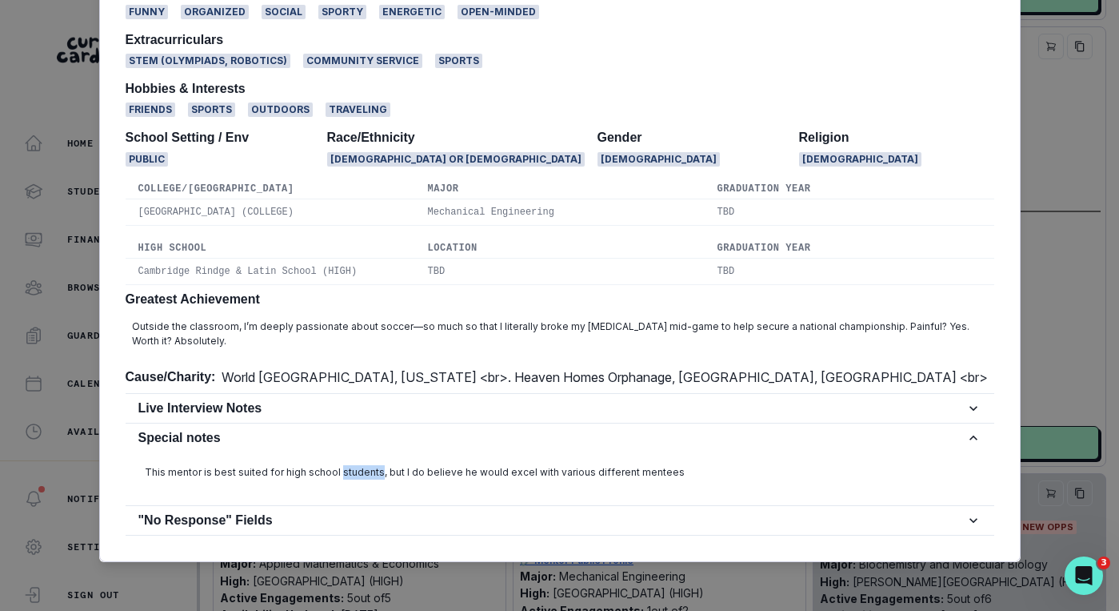
click at [342, 475] on p "This mentor is best suited for high school students, but I do believe he would …" at bounding box center [560, 472] width 831 height 14
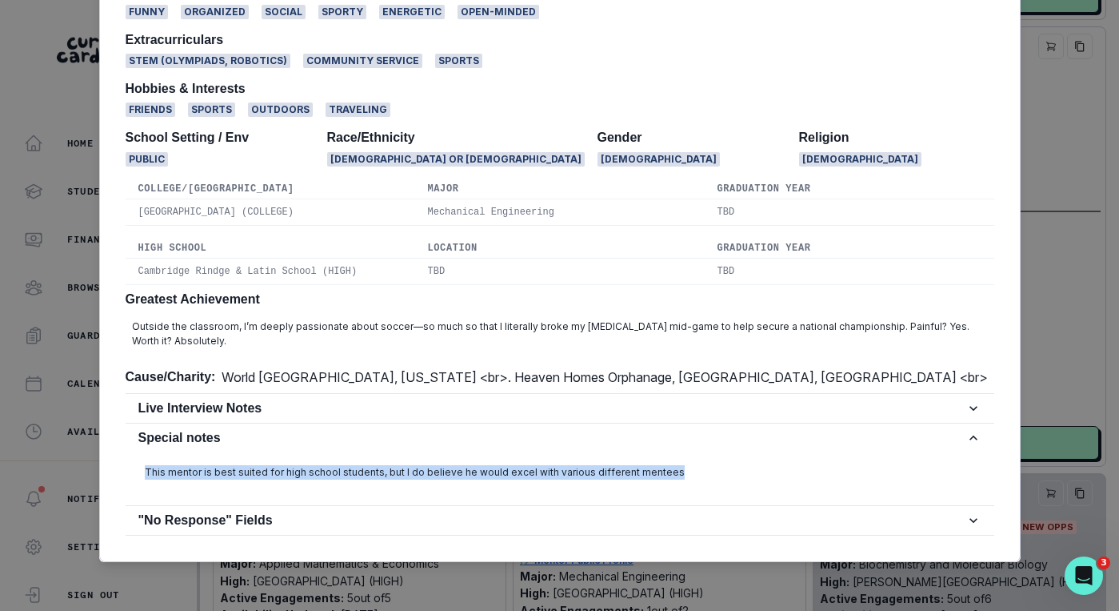
click at [342, 475] on p "This mentor is best suited for high school students, but I do believe he would …" at bounding box center [560, 472] width 831 height 14
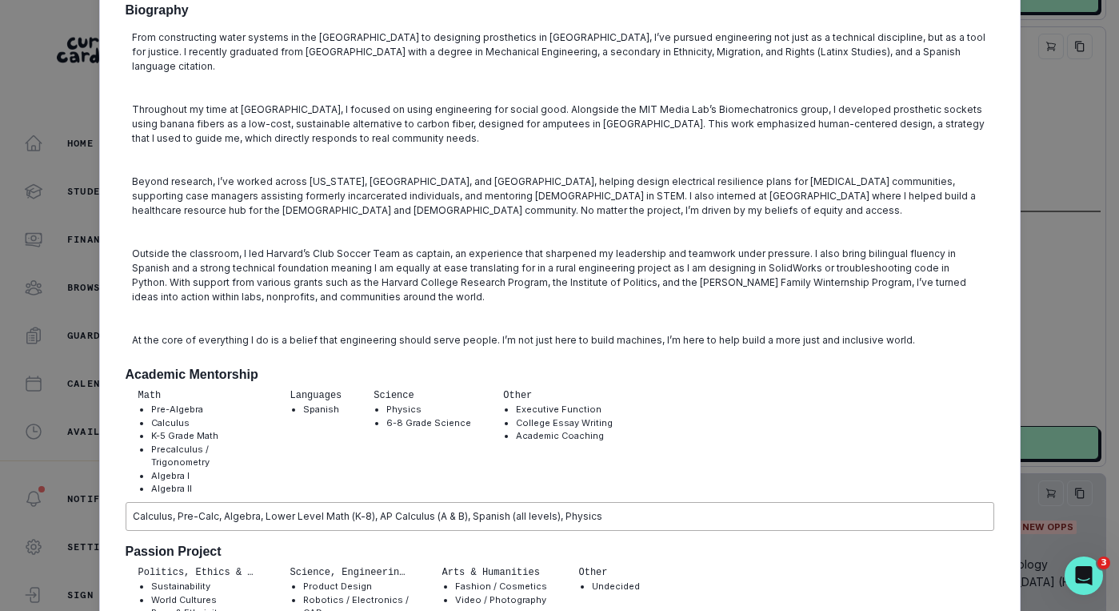
scroll to position [0, 0]
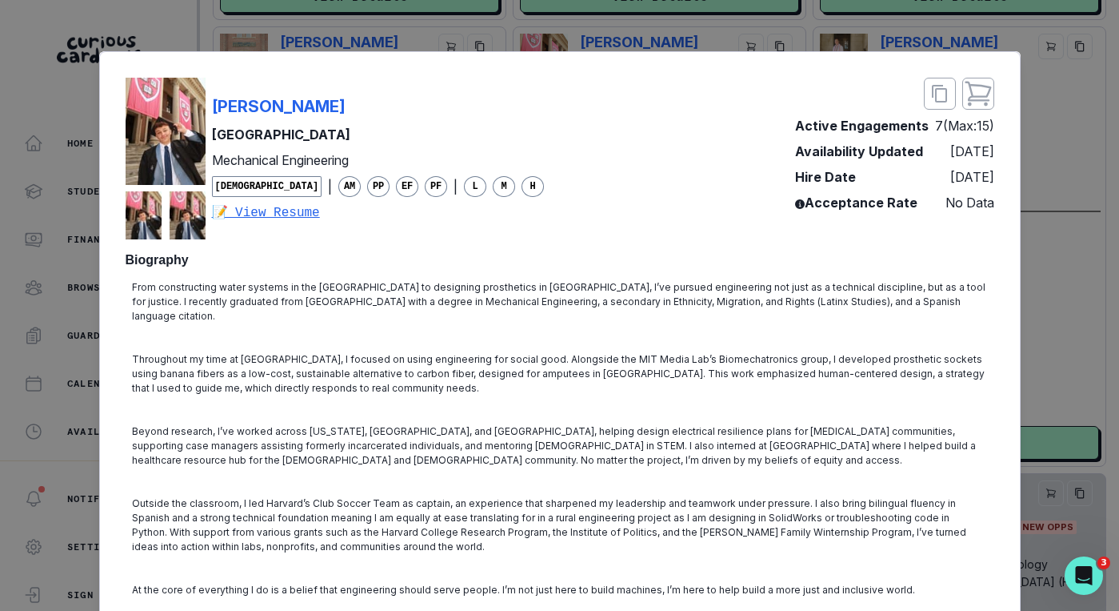
click at [686, 55] on div "[PERSON_NAME] Harvard University Mechanical Engineering [DEMOGRAPHIC_DATA] | AM…" at bounding box center [559, 305] width 1119 height 611
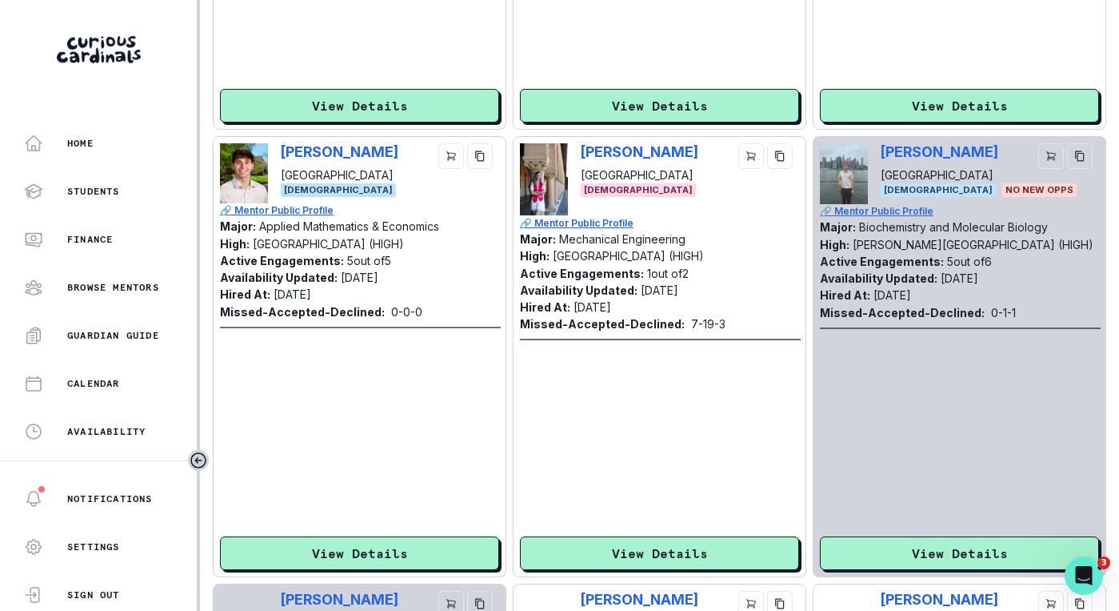
scroll to position [1525, 0]
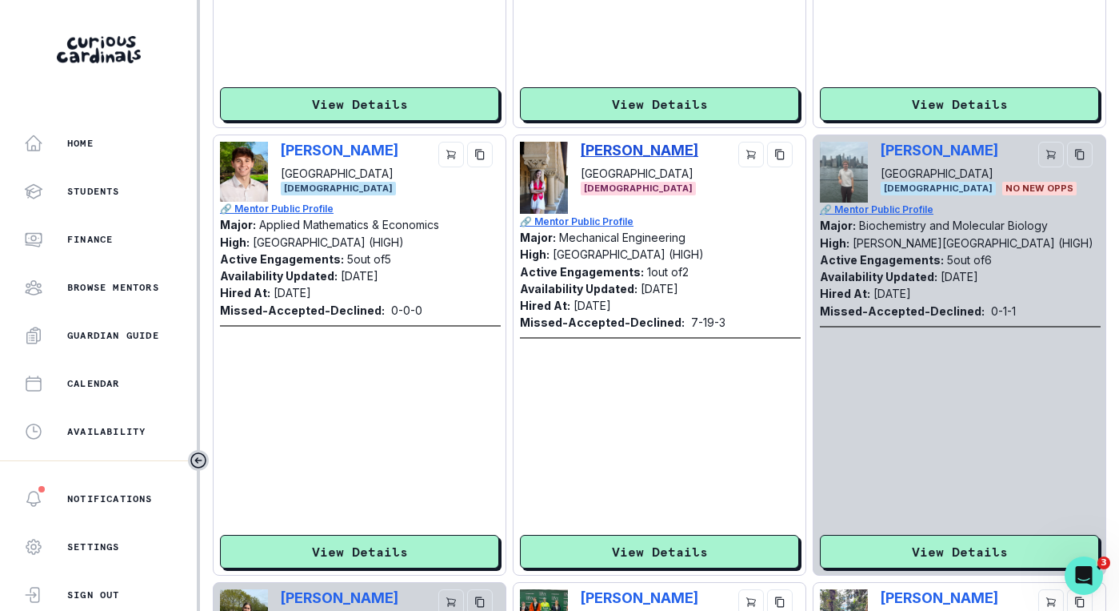
click at [607, 150] on p "[PERSON_NAME]" at bounding box center [640, 150] width 118 height 17
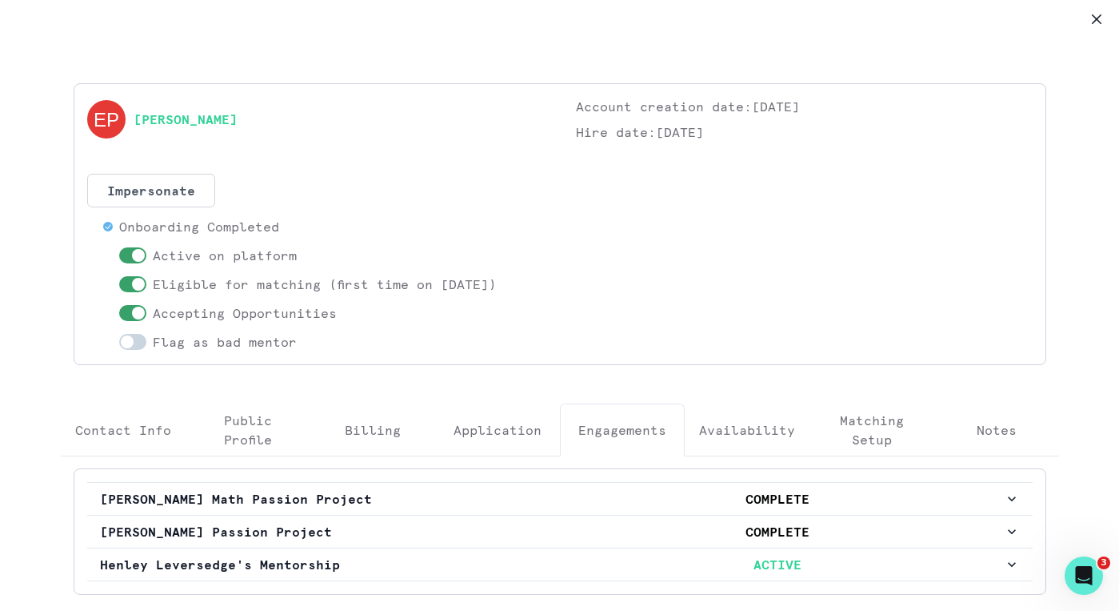
click at [654, 438] on p "Engagements" at bounding box center [623, 429] width 88 height 19
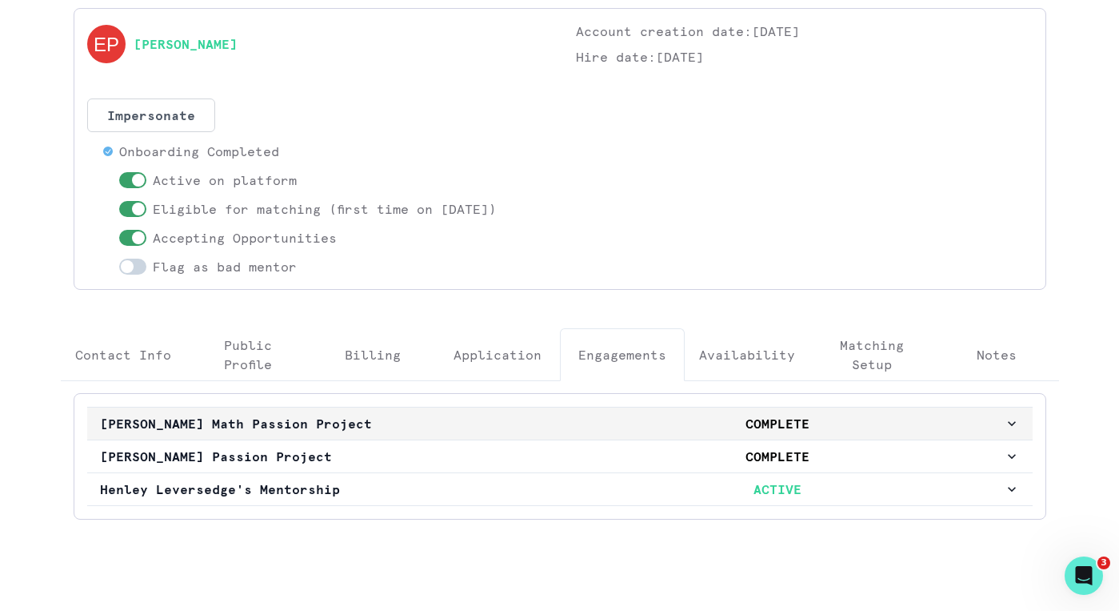
scroll to position [0, 0]
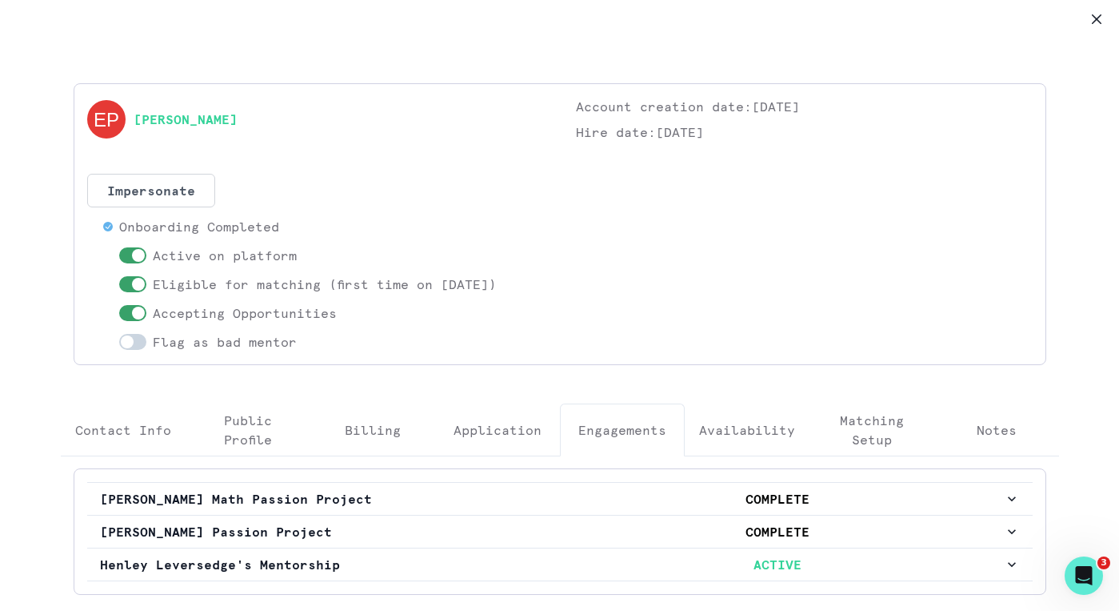
click at [686, 26] on button "Close" at bounding box center [1097, 19] width 26 height 26
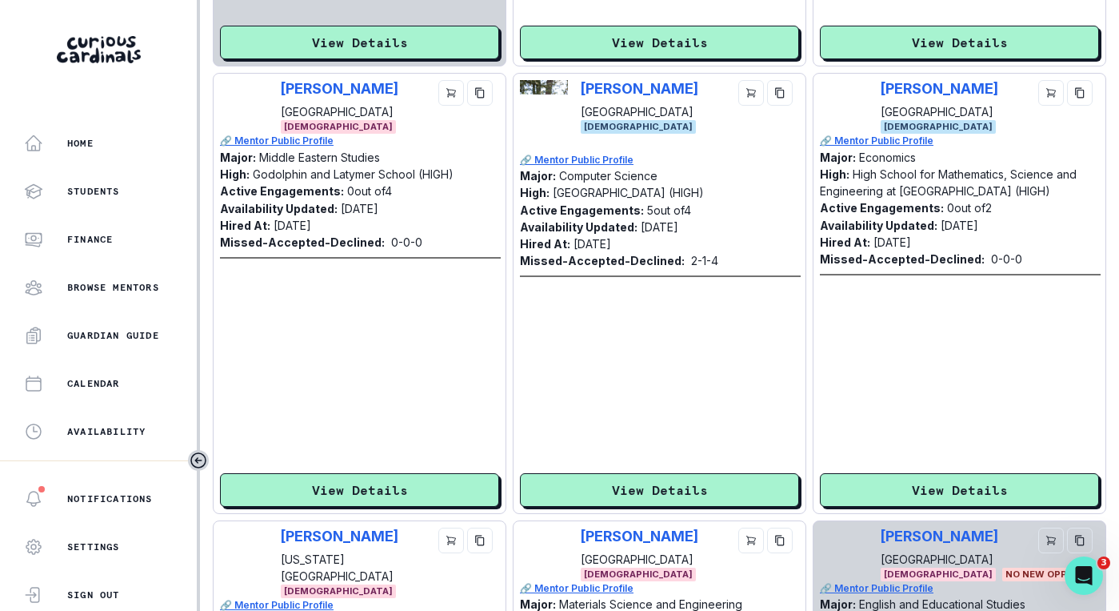
scroll to position [2481, 0]
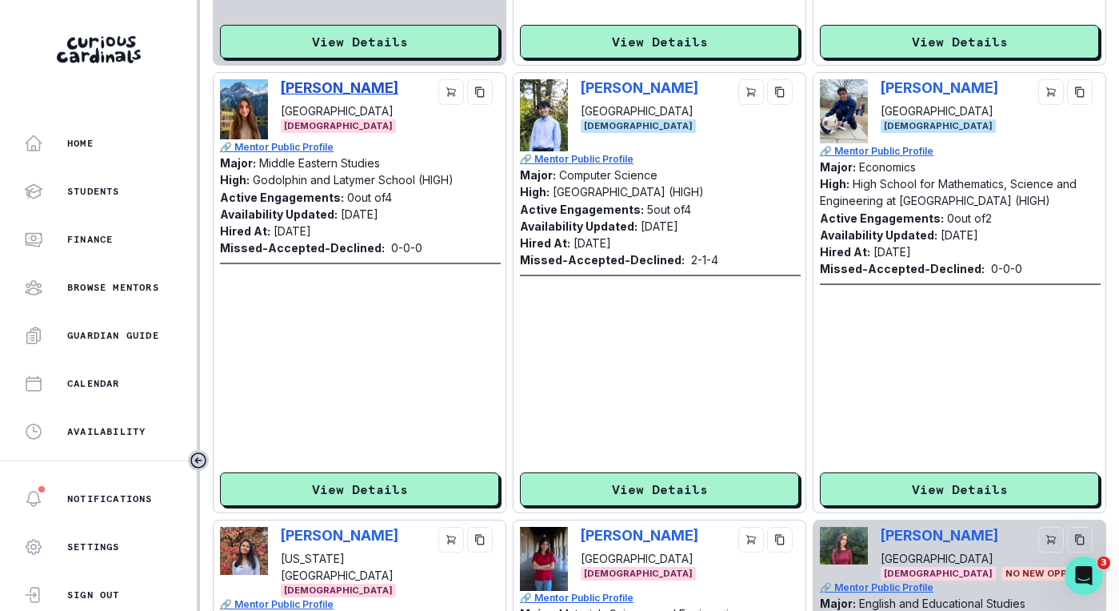
click at [359, 83] on p "[PERSON_NAME]" at bounding box center [340, 87] width 118 height 17
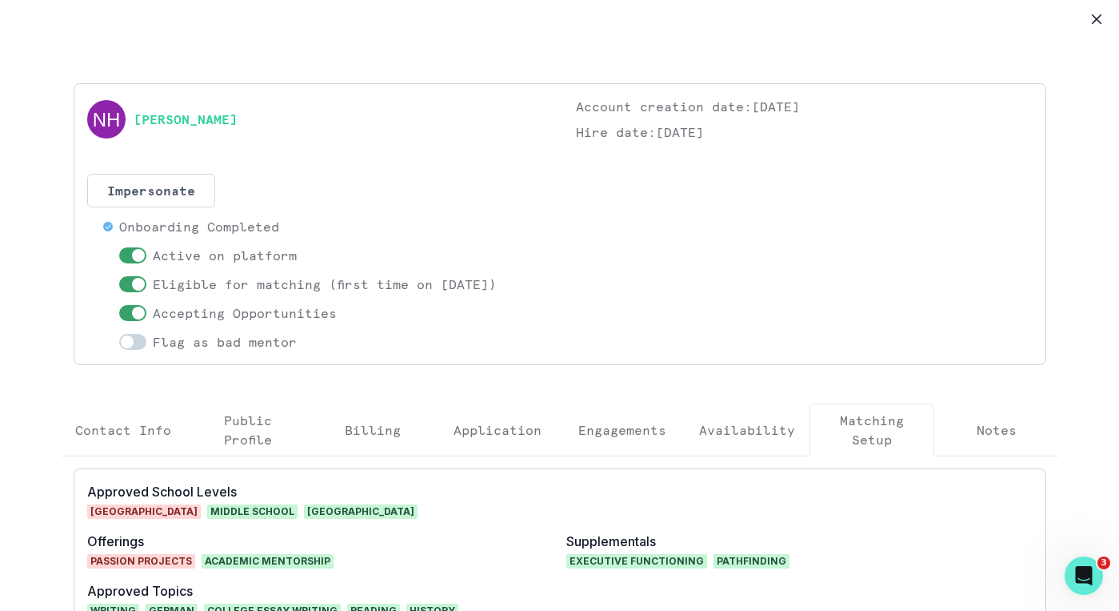
click at [631, 440] on button "Engagements" at bounding box center [622, 429] width 125 height 53
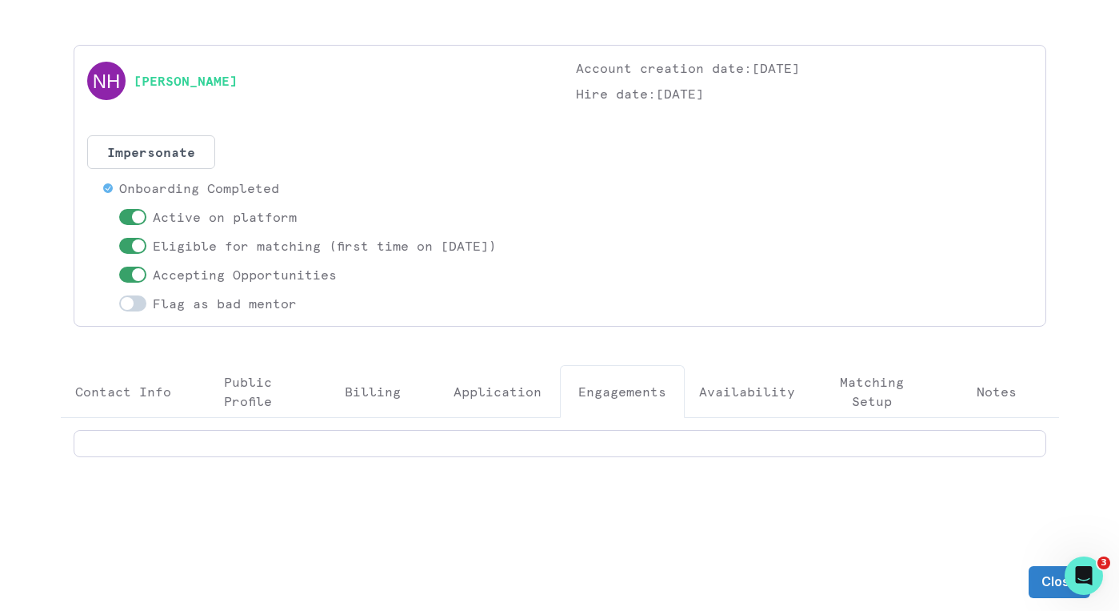
scroll to position [0, 0]
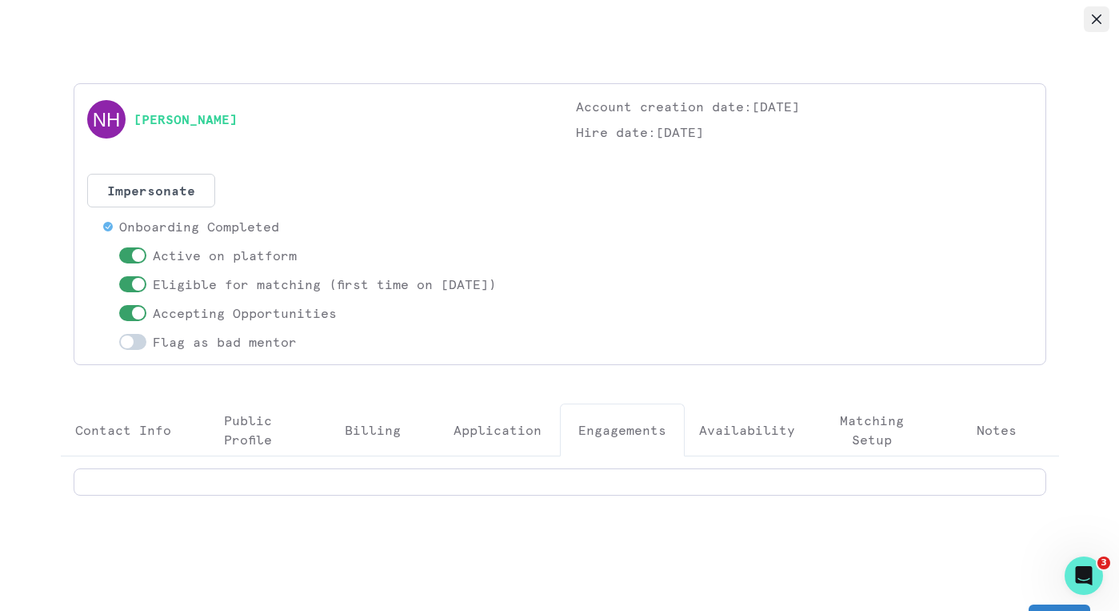
click at [686, 10] on button "Close" at bounding box center [1097, 19] width 26 height 26
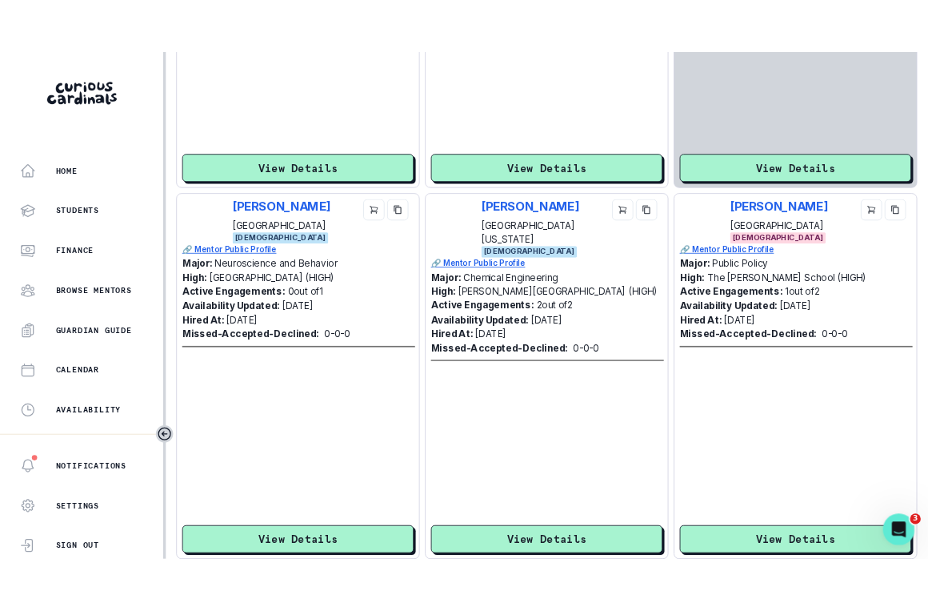
scroll to position [4229, 0]
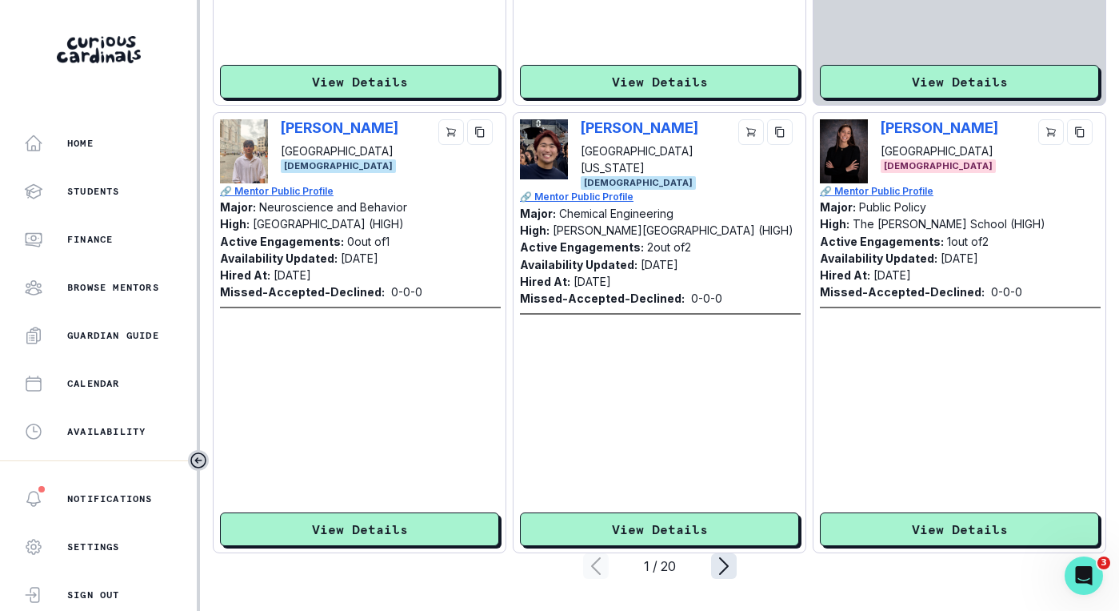
click at [686, 566] on icon "page right" at bounding box center [724, 566] width 26 height 26
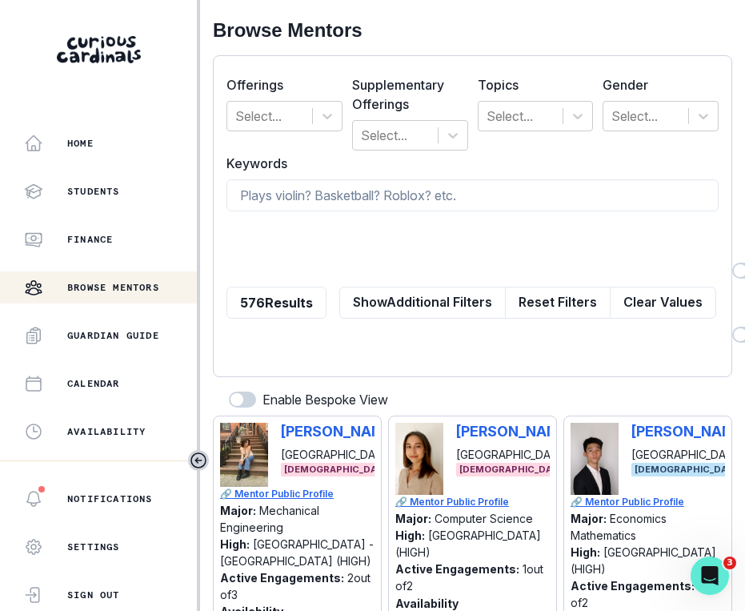
scroll to position [371, 0]
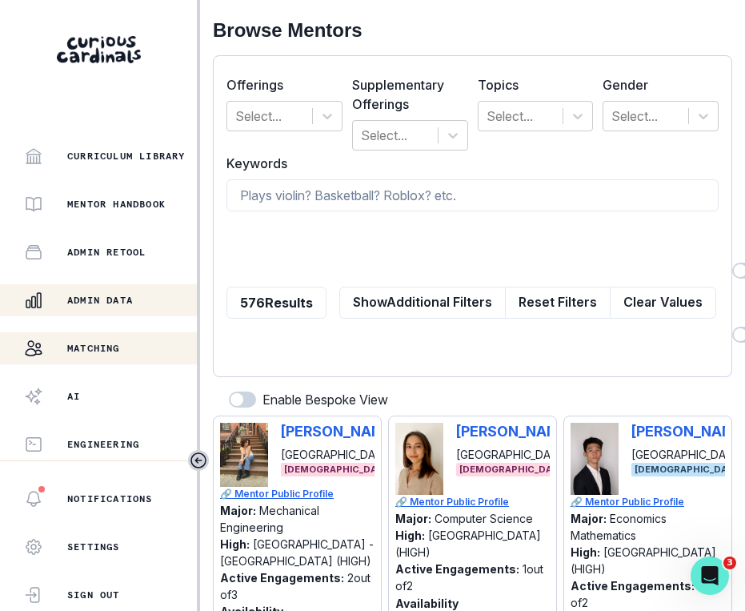
click at [122, 295] on p "Admin Data" at bounding box center [100, 300] width 66 height 13
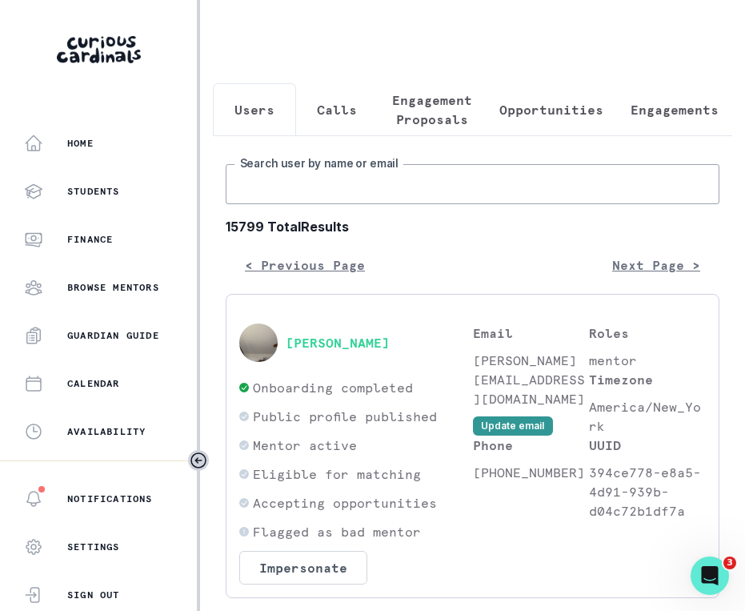
click at [326, 172] on input "Search user by name or email" at bounding box center [473, 184] width 494 height 40
type input "[PERSON_NAME]"
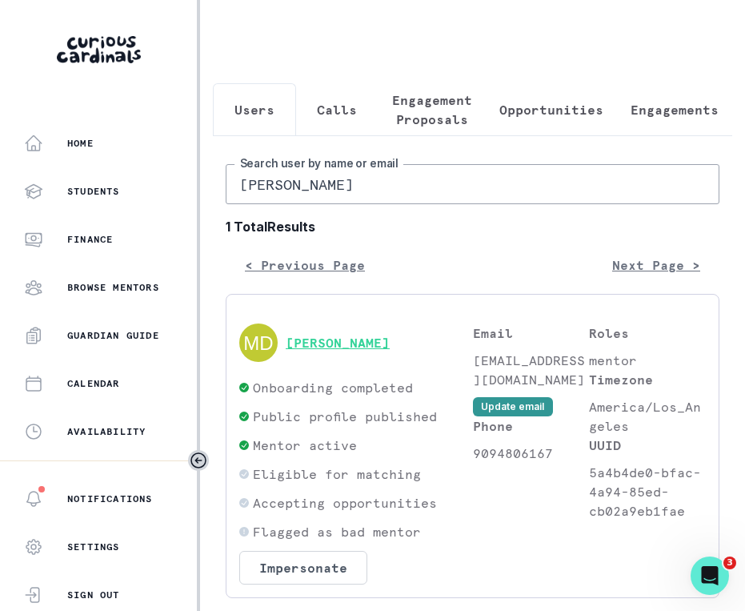
click at [360, 346] on button "[PERSON_NAME]" at bounding box center [338, 342] width 104 height 16
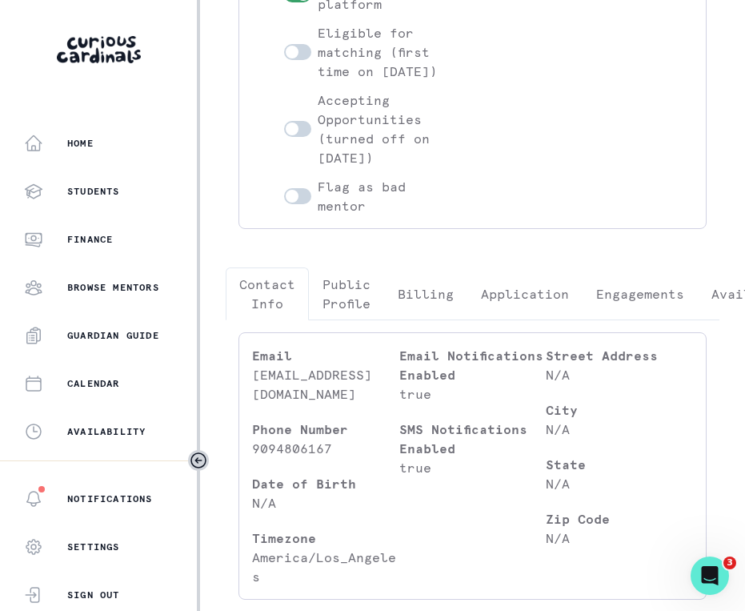
scroll to position [419, 0]
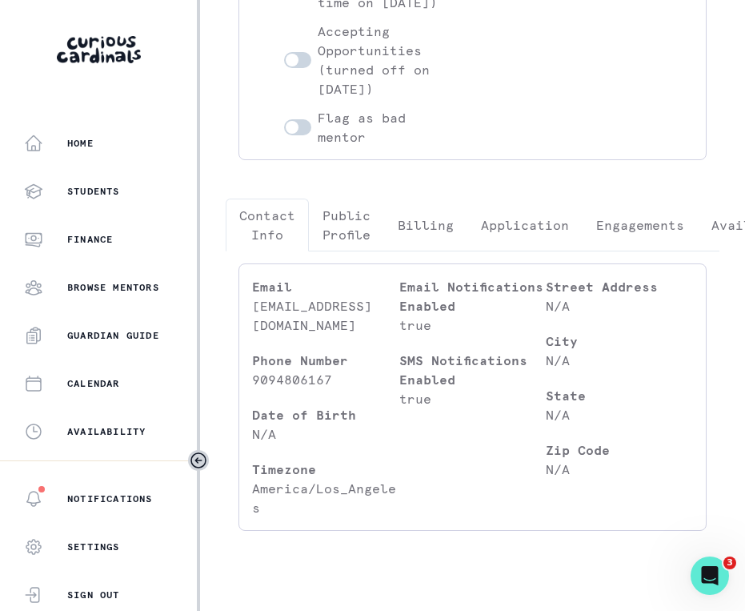
click at [658, 194] on div "[PERSON_NAME] Account creation date: [DATE] Hire date: [DATE] Impersonate Confi…" at bounding box center [472, 134] width 519 height 819
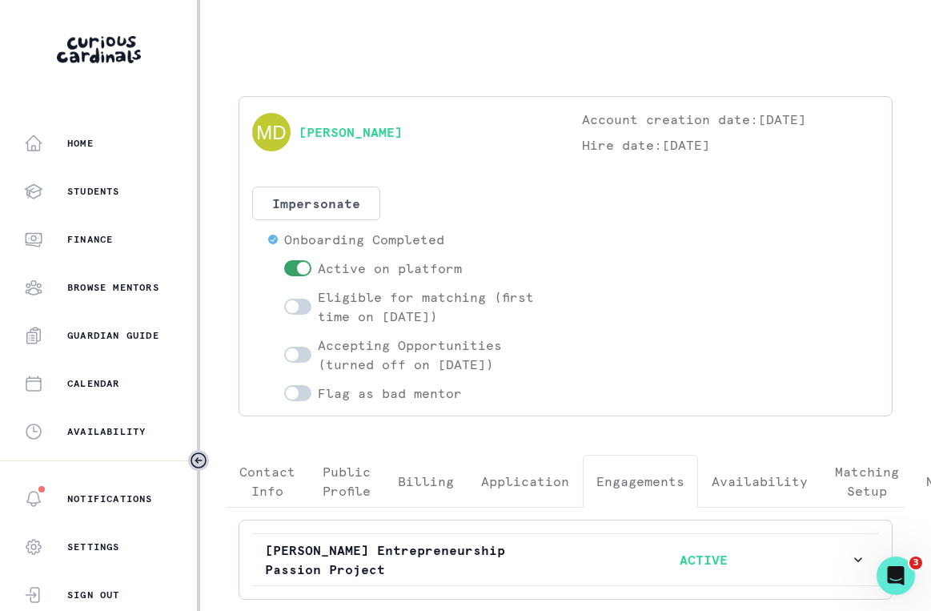
scroll to position [3, 0]
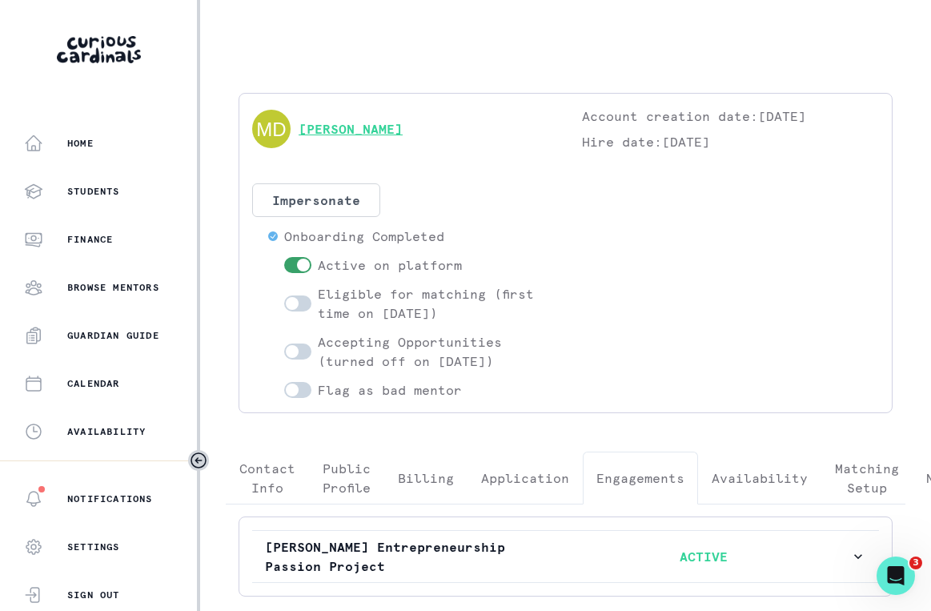
click at [345, 137] on link "[PERSON_NAME]" at bounding box center [350, 128] width 104 height 19
click at [279, 483] on p "Contact Info" at bounding box center [267, 478] width 56 height 38
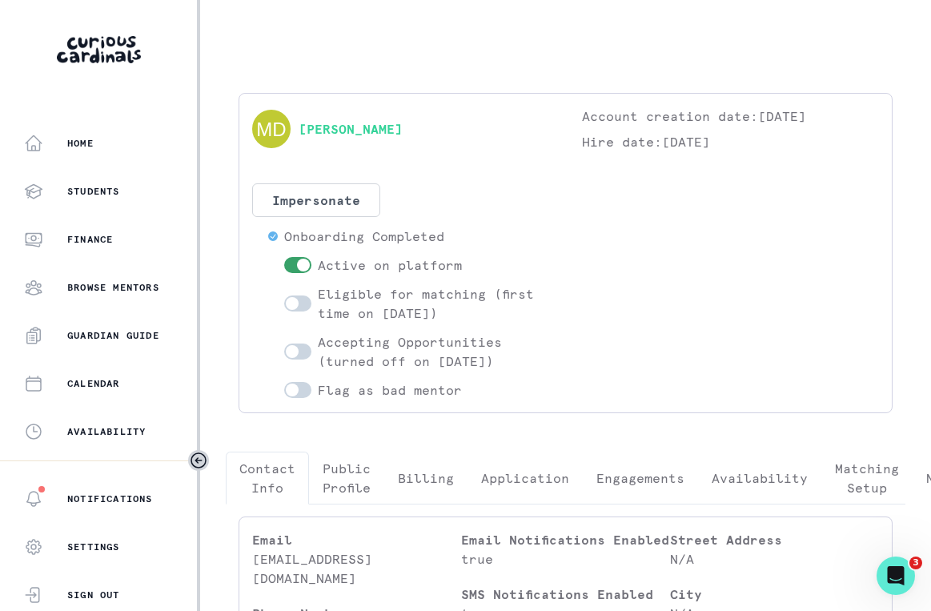
click at [282, 557] on p "[EMAIL_ADDRESS][DOMAIN_NAME]" at bounding box center [356, 568] width 209 height 38
copy p "[EMAIL_ADDRESS][DOMAIN_NAME]"
